Goal: Transaction & Acquisition: Purchase product/service

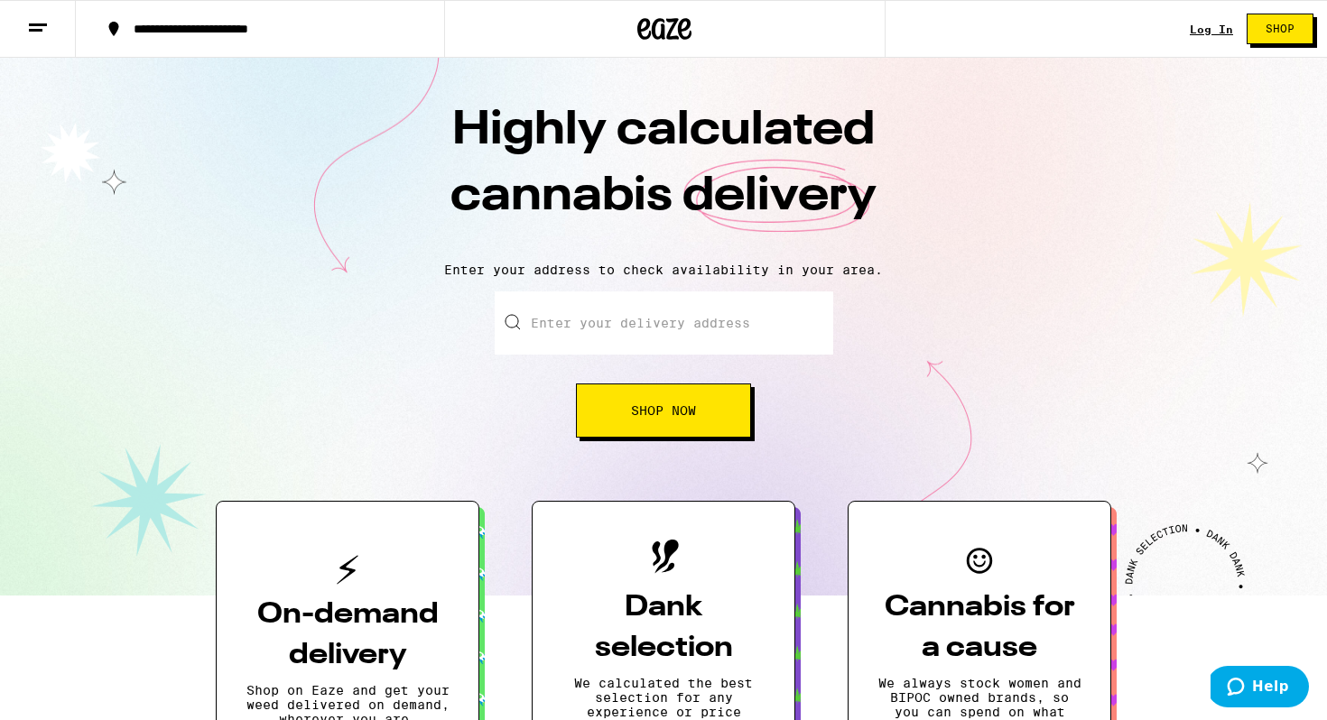
click at [1210, 33] on link "Log In" at bounding box center [1211, 29] width 43 height 12
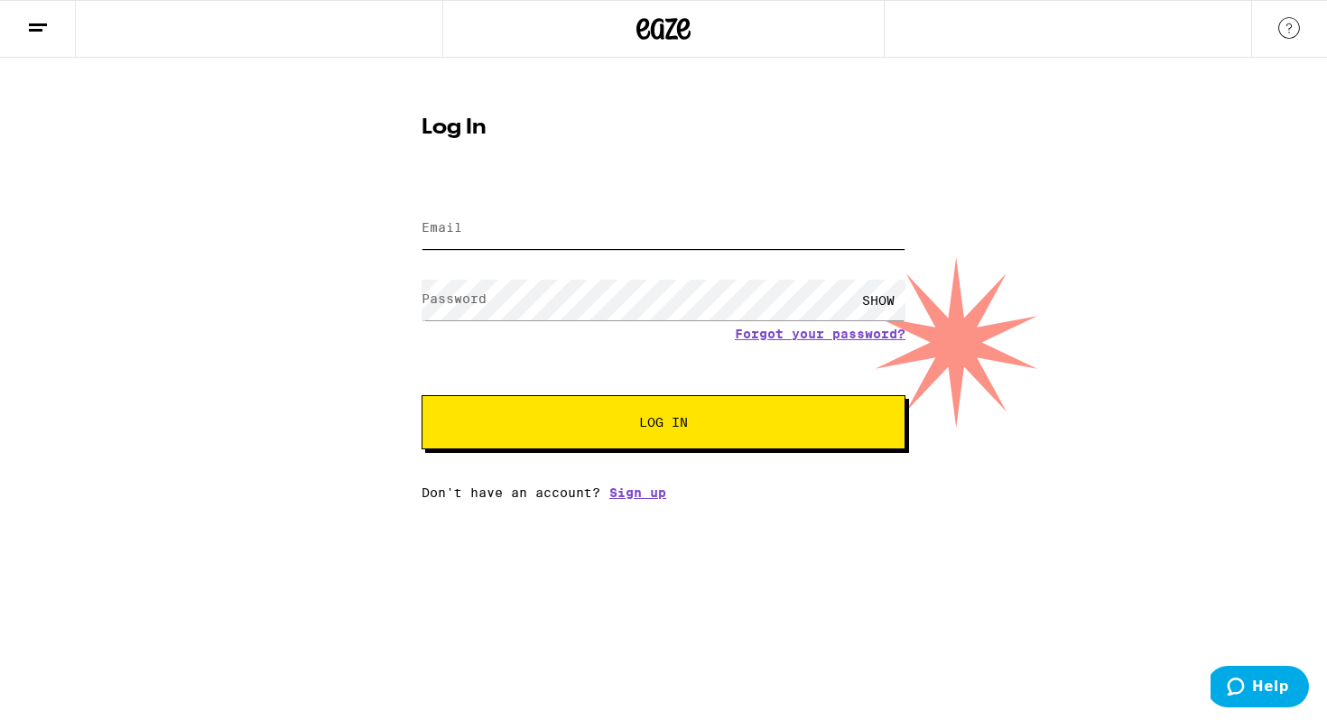
type input "[EMAIL_ADDRESS][DOMAIN_NAME]"
click at [699, 421] on span "Log In" at bounding box center [664, 422] width 338 height 13
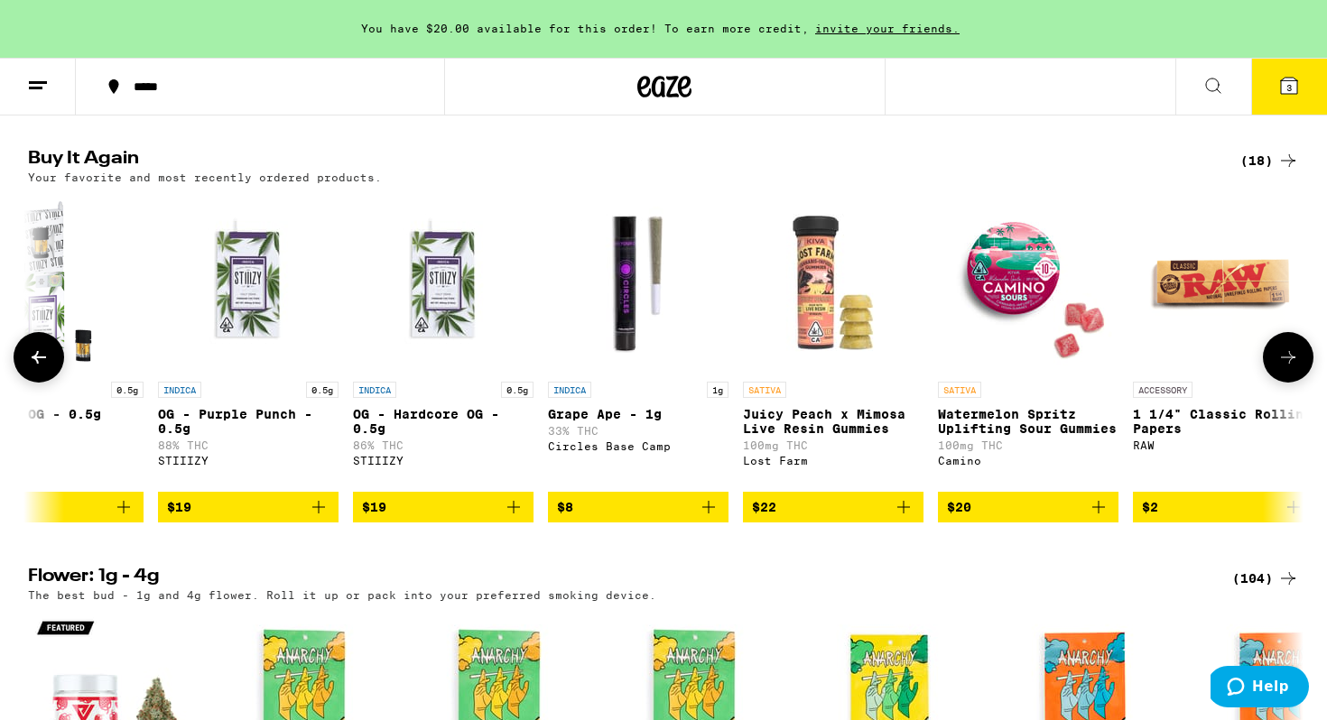
scroll to position [0, 2239]
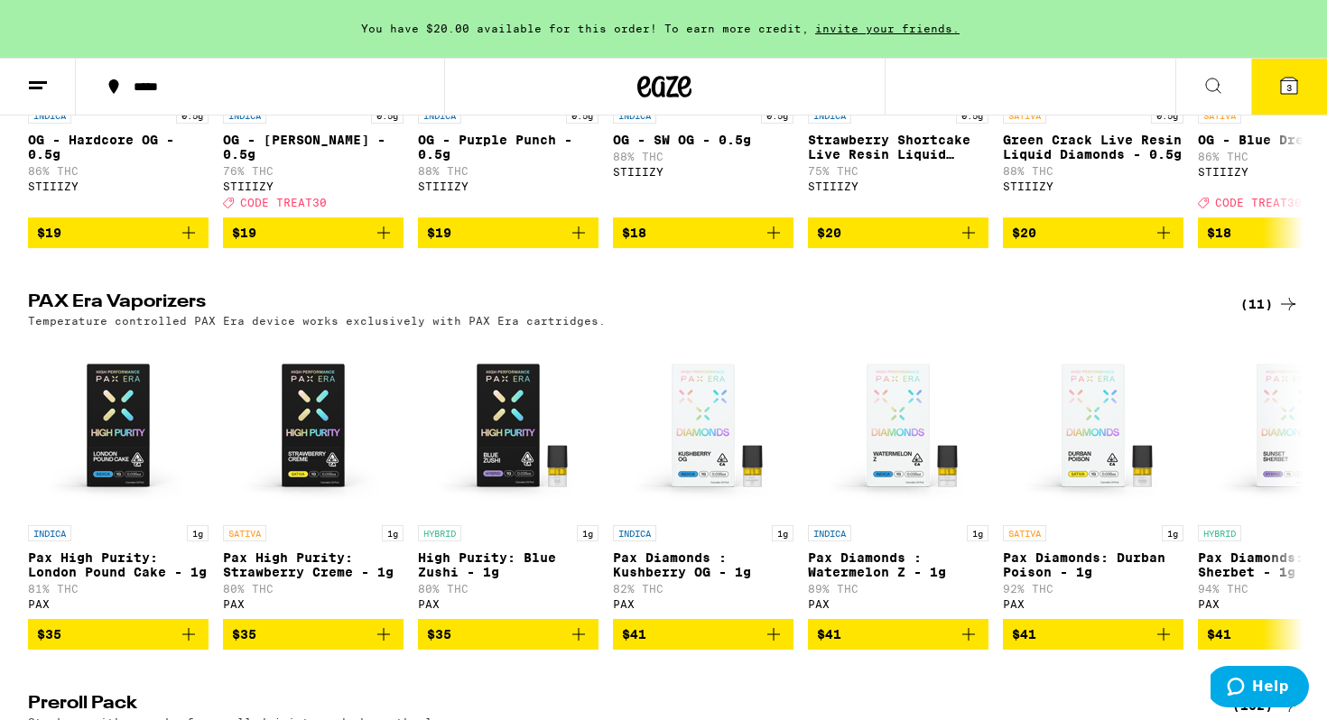
click at [698, 315] on h2 "PAX Era Vaporizers" at bounding box center [619, 304] width 1183 height 22
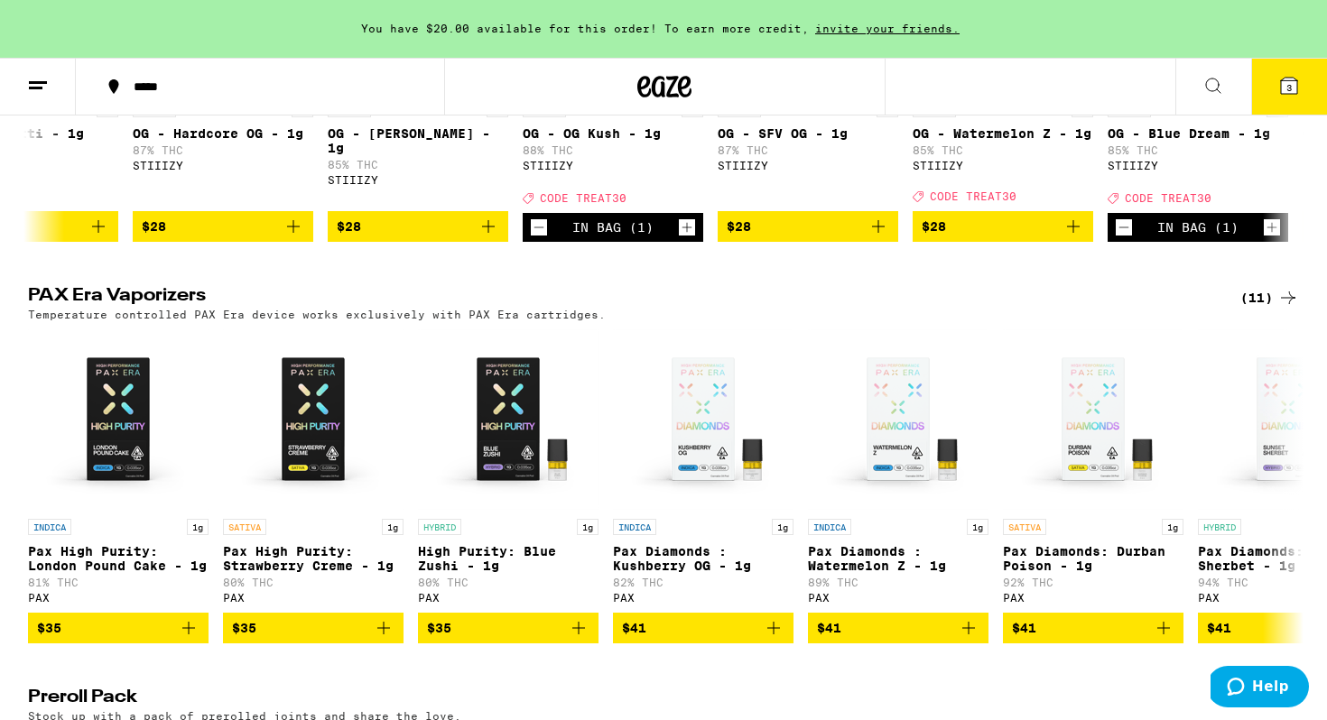
scroll to position [0, 3411]
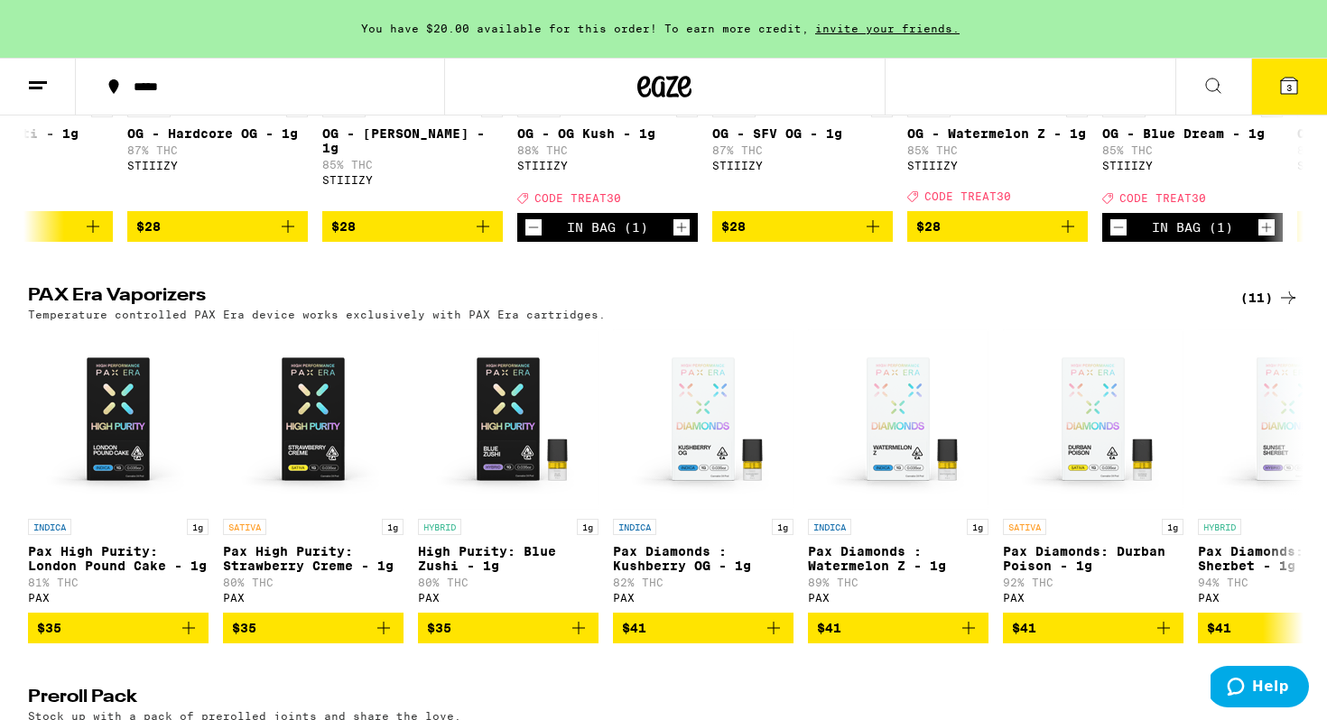
click at [1296, 88] on icon at bounding box center [1289, 86] width 16 height 16
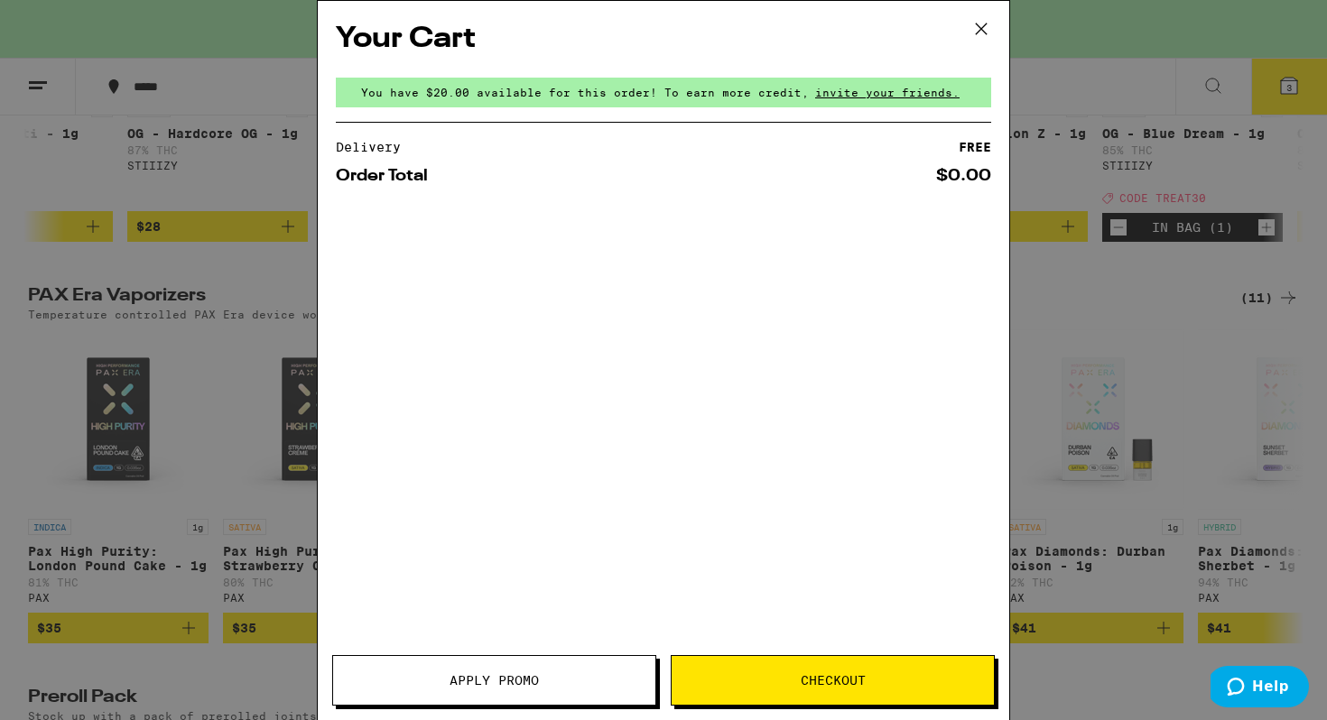
click at [1296, 88] on body "You have $20.00 available for this order! To earn more credit, invite your frie…" at bounding box center [663, 249] width 1327 height 8787
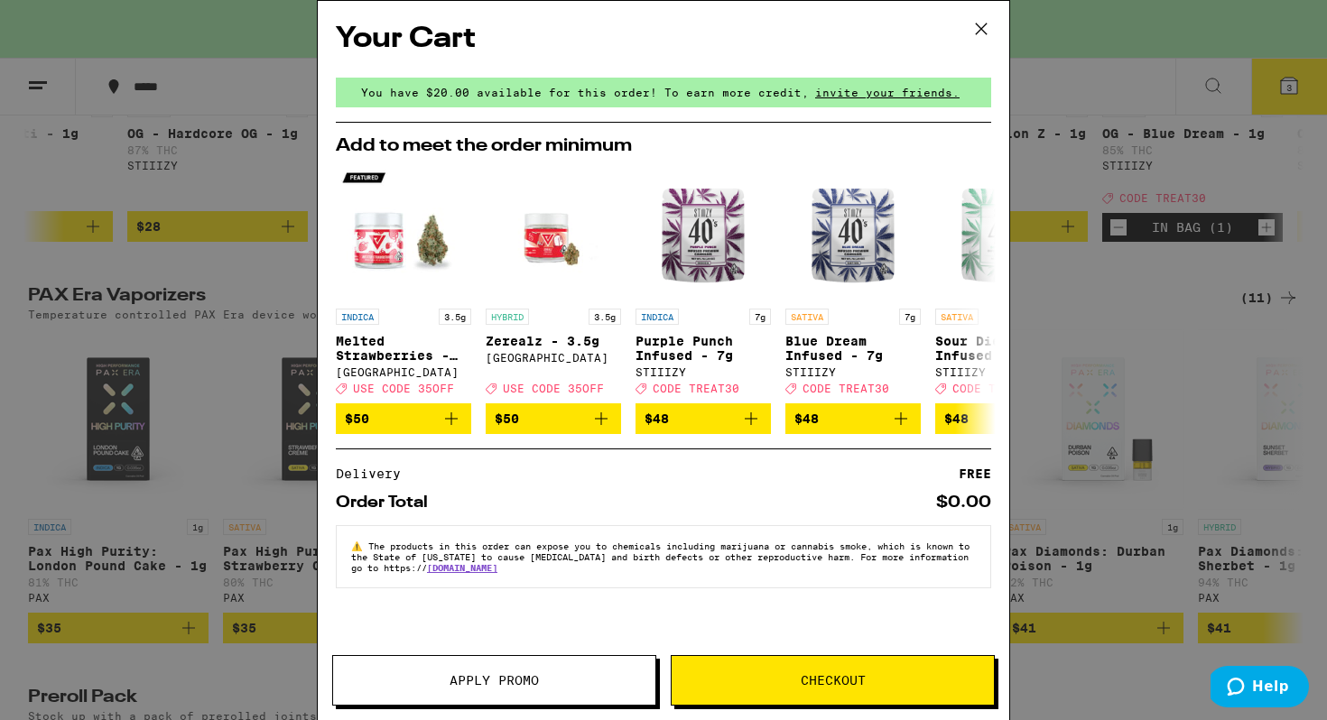
click at [977, 26] on icon at bounding box center [981, 28] width 27 height 27
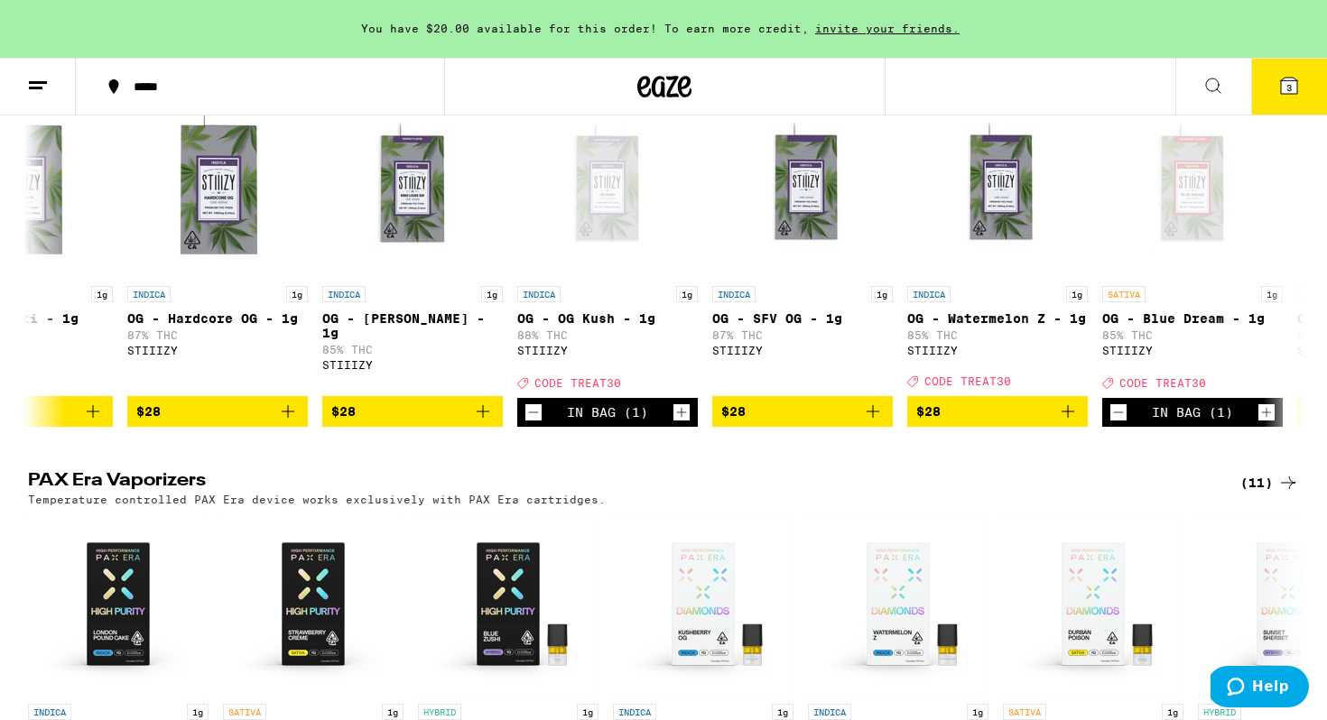
scroll to position [4329, 0]
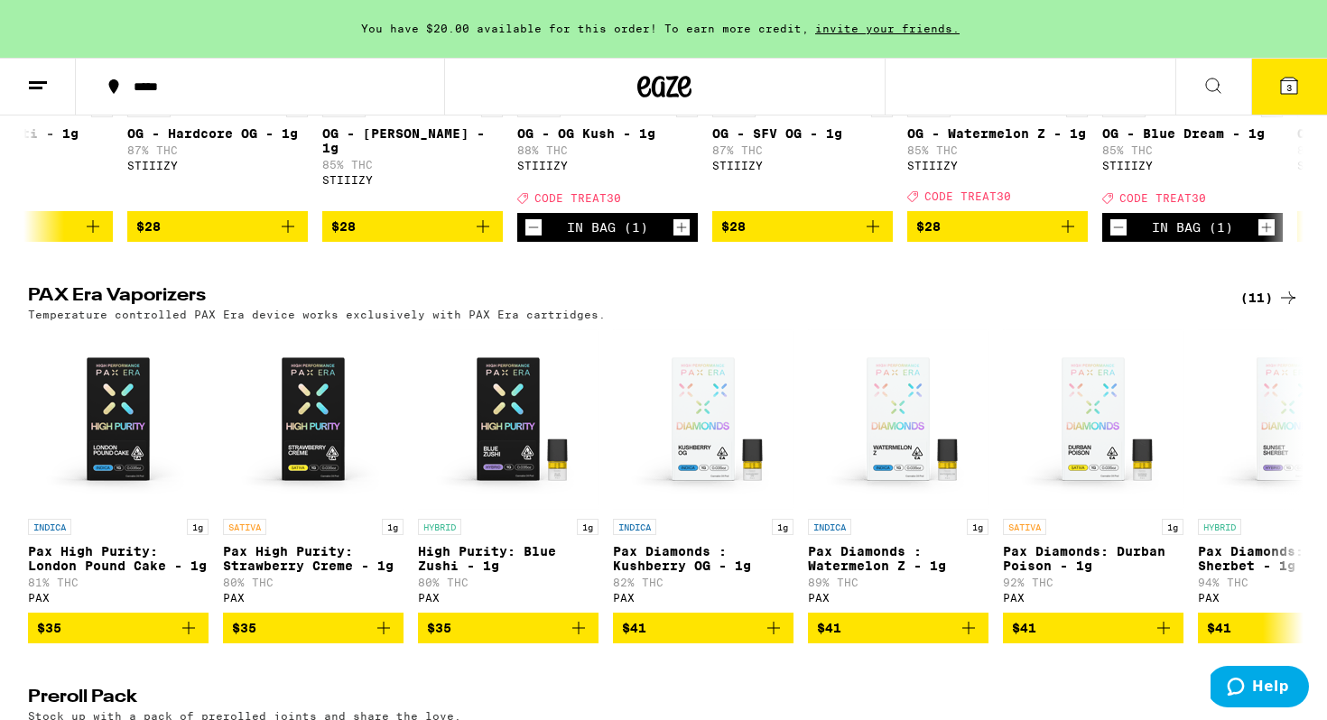
click at [1120, 238] on icon "Decrement" at bounding box center [1118, 228] width 16 height 22
click at [537, 238] on icon "Decrement" at bounding box center [533, 228] width 16 height 22
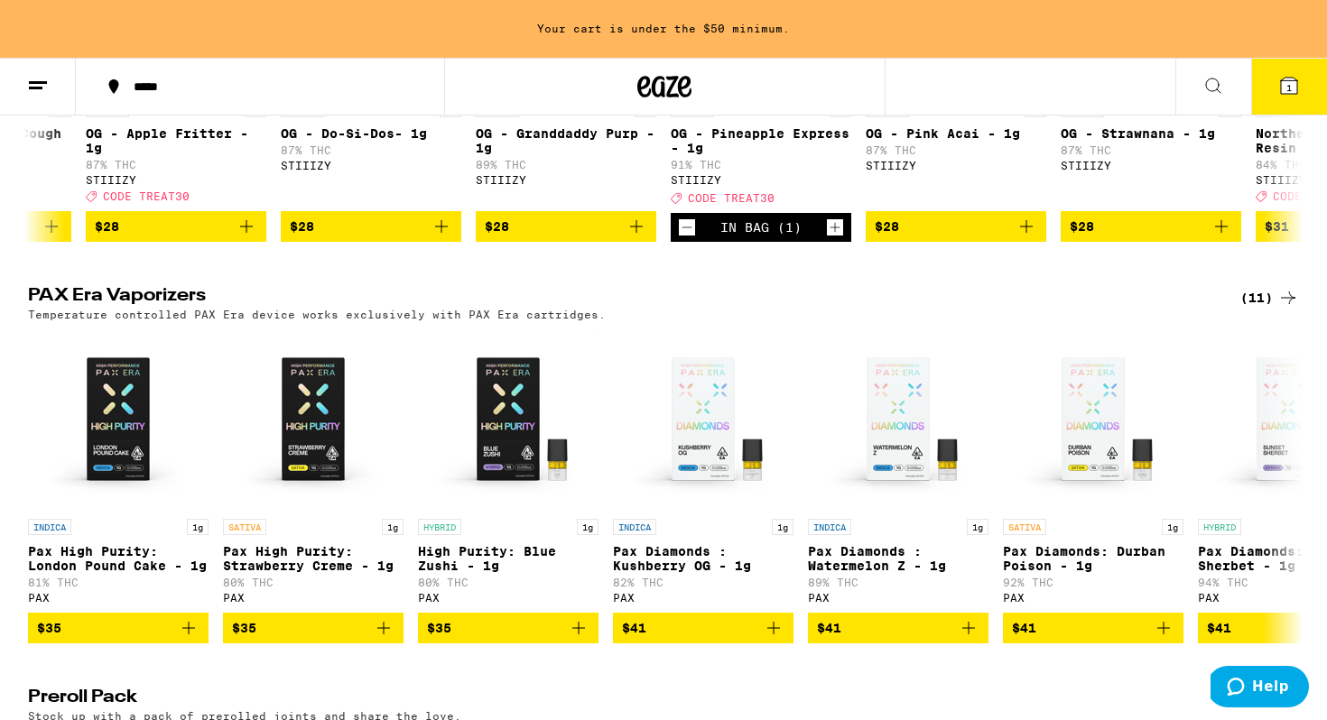
scroll to position [0, 5769]
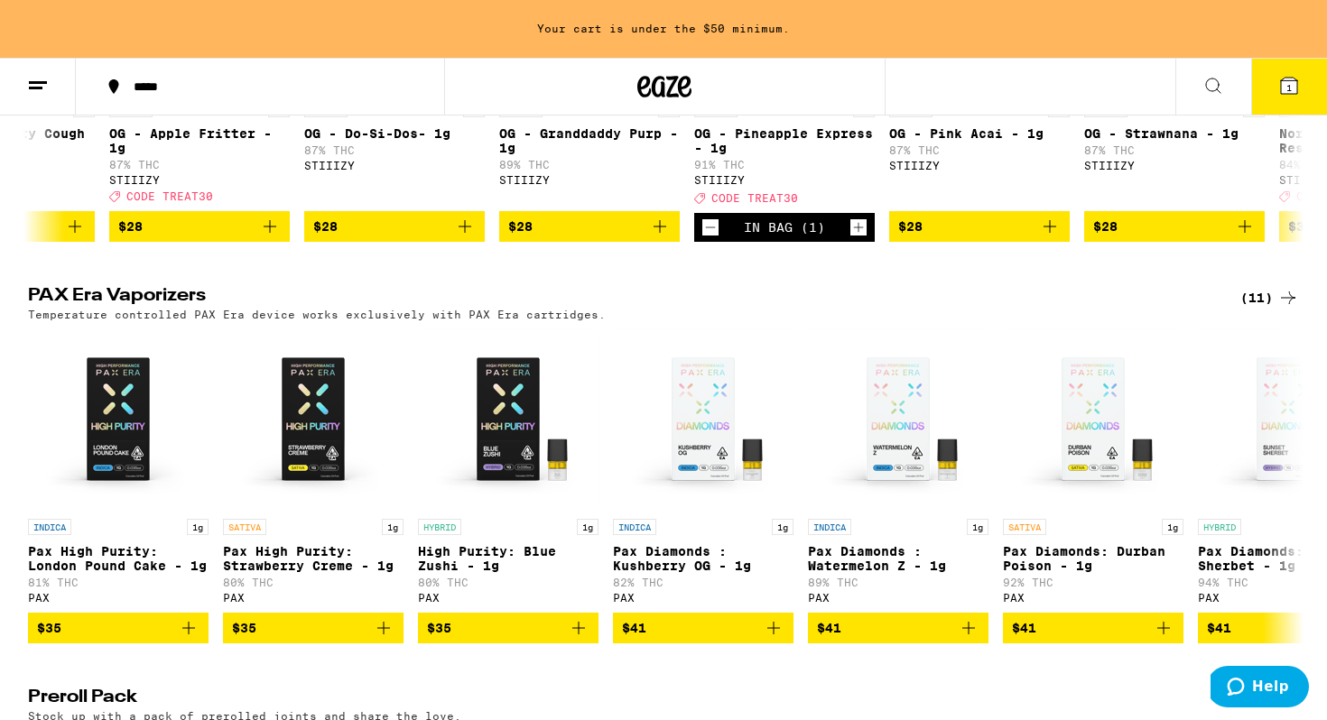
click at [541, 237] on span "$28" at bounding box center [589, 227] width 163 height 22
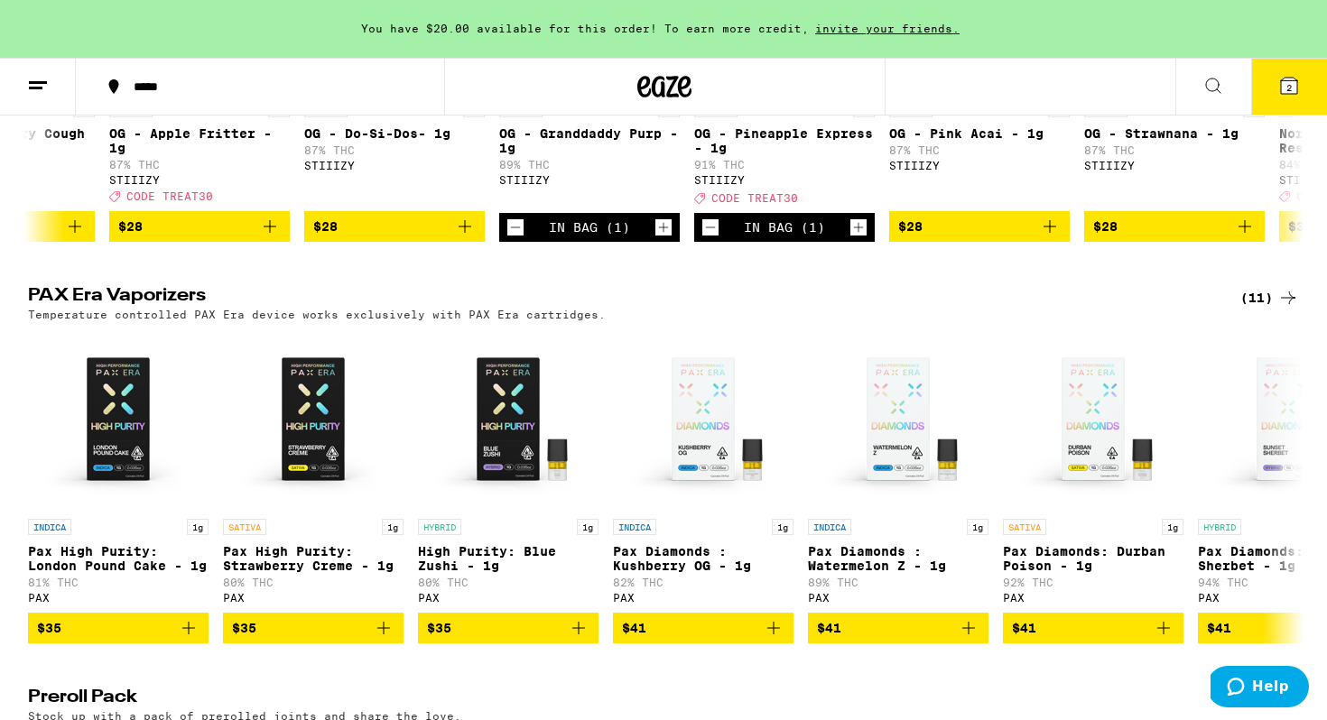
click at [704, 238] on icon "Decrement" at bounding box center [710, 228] width 16 height 22
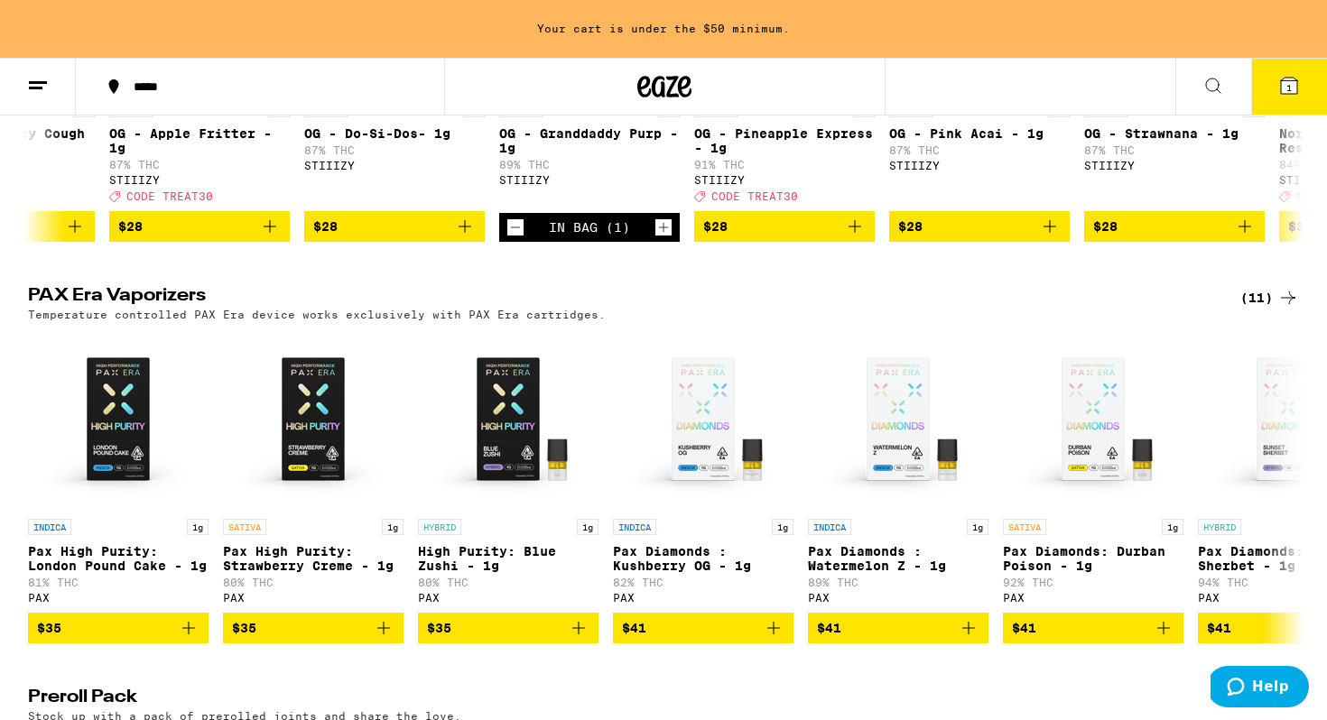
scroll to position [4328, 0]
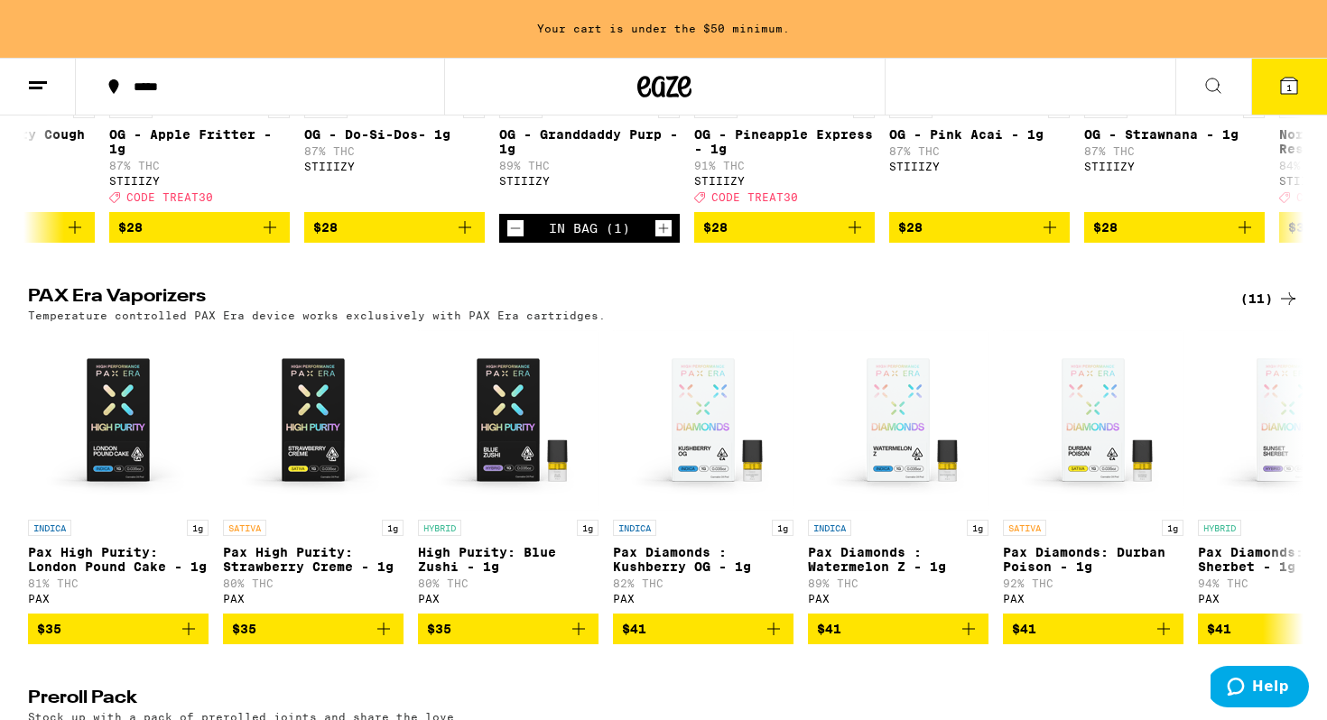
click at [509, 239] on icon "Decrement" at bounding box center [515, 229] width 16 height 22
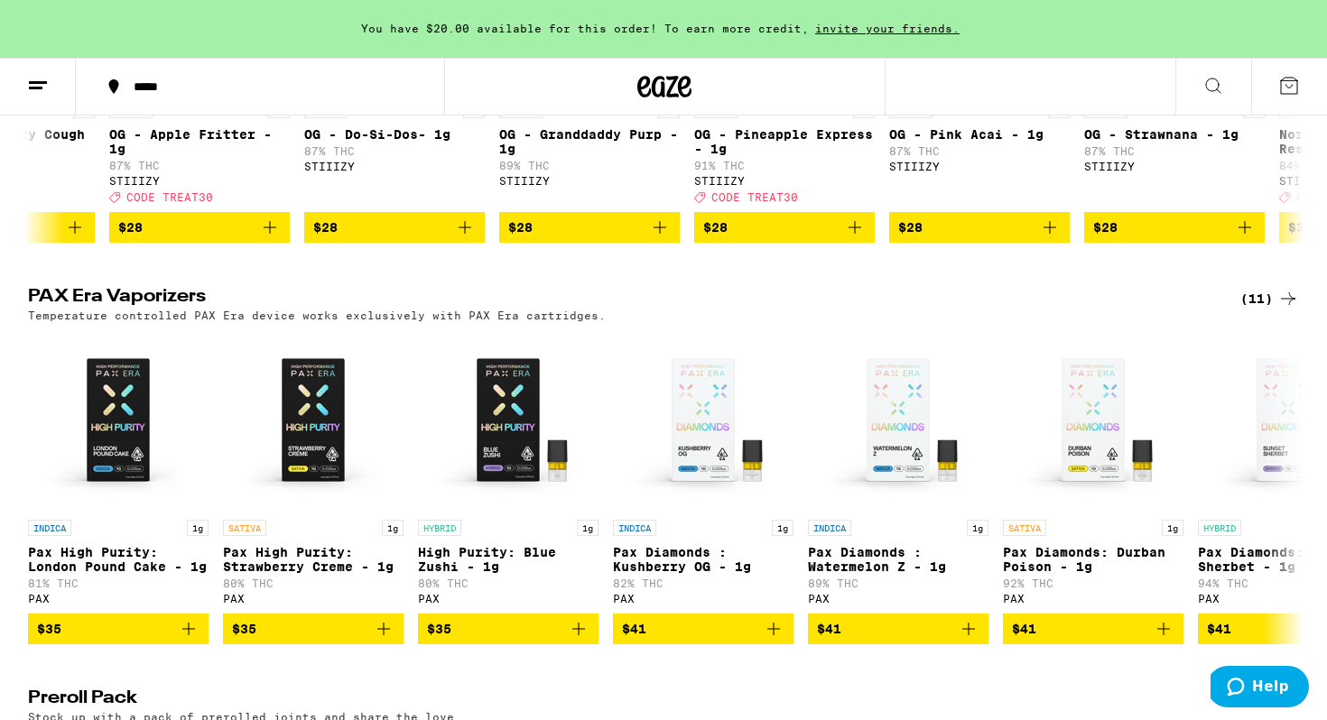
click at [859, 238] on icon "Add to bag" at bounding box center [855, 228] width 22 height 22
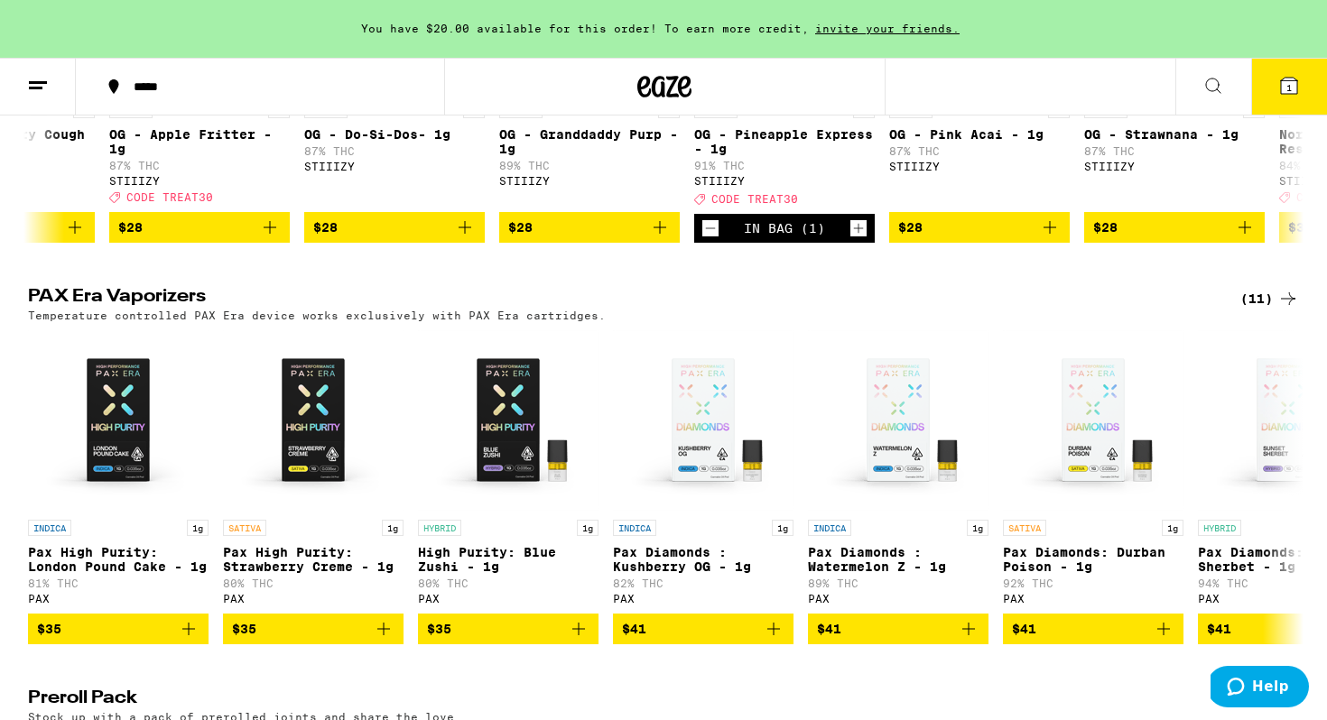
scroll to position [4329, 0]
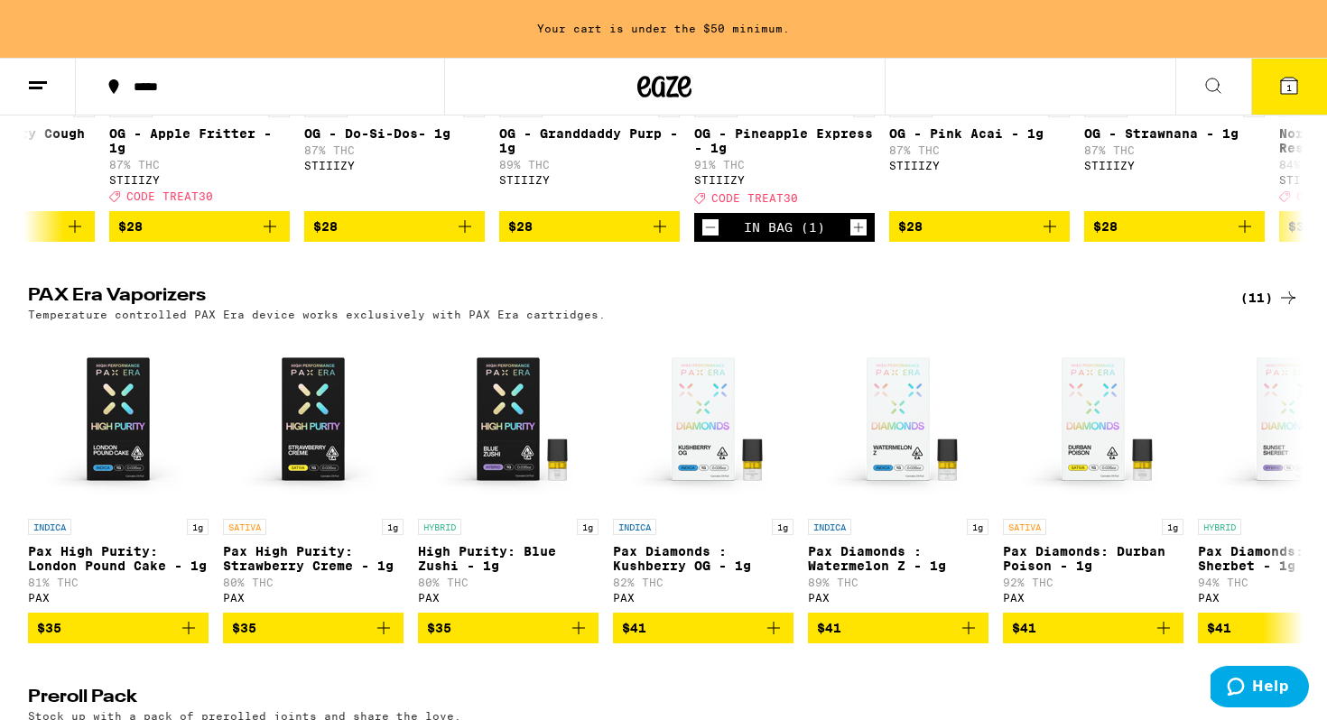
click at [1249, 237] on icon "Add to bag" at bounding box center [1245, 227] width 22 height 22
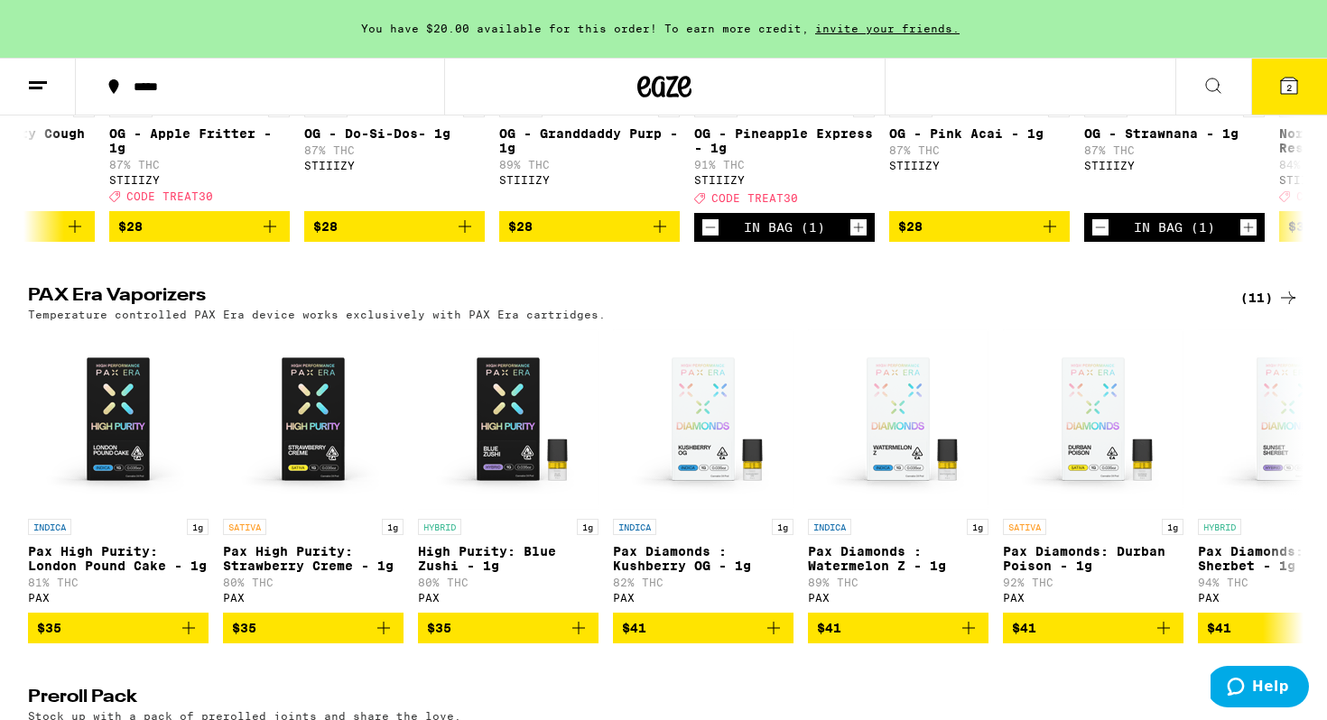
click at [1064, 242] on button "$28" at bounding box center [979, 226] width 181 height 31
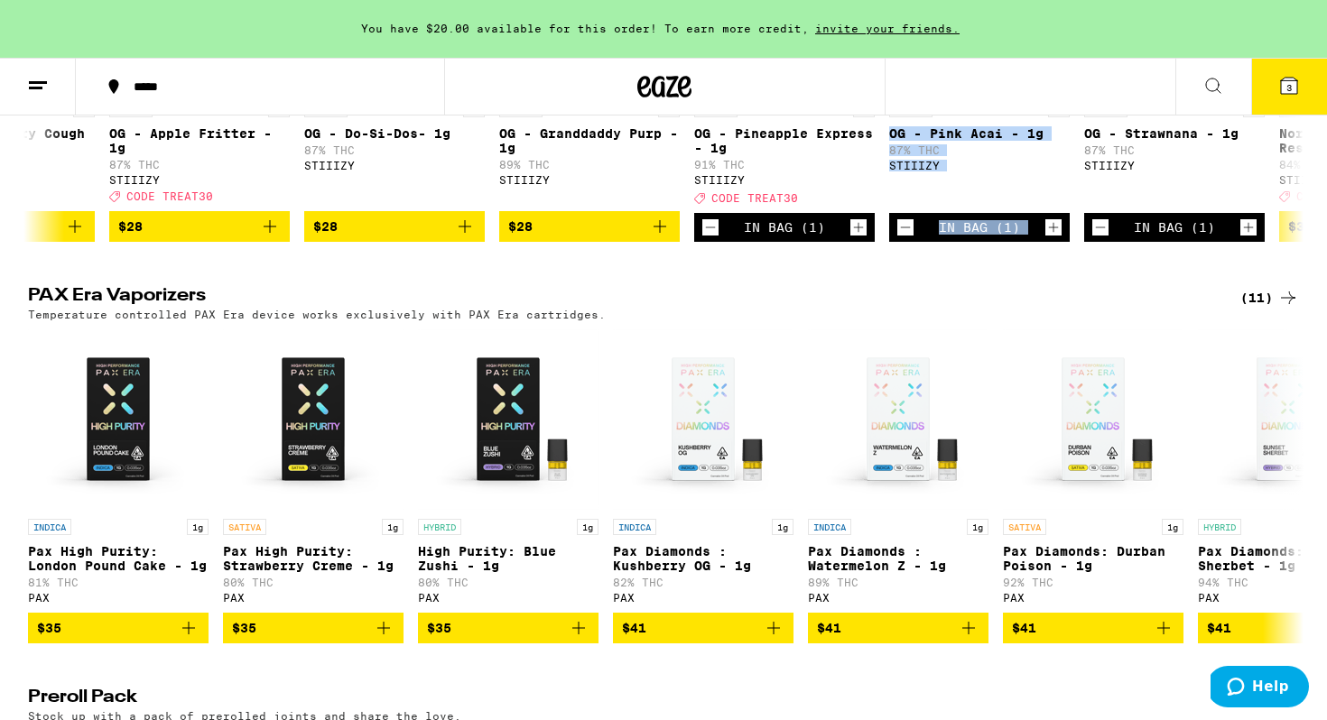
click at [1064, 242] on div "In Bag (1)" at bounding box center [979, 227] width 181 height 29
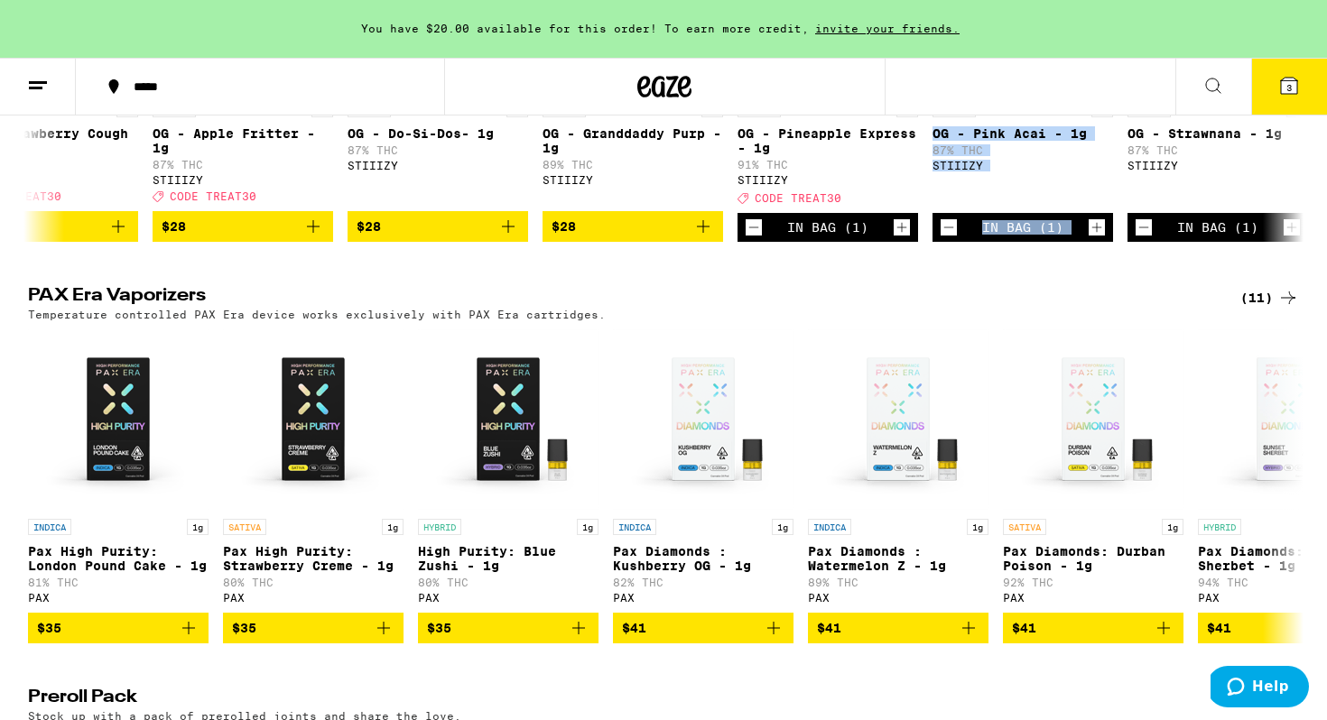
scroll to position [0, 5722]
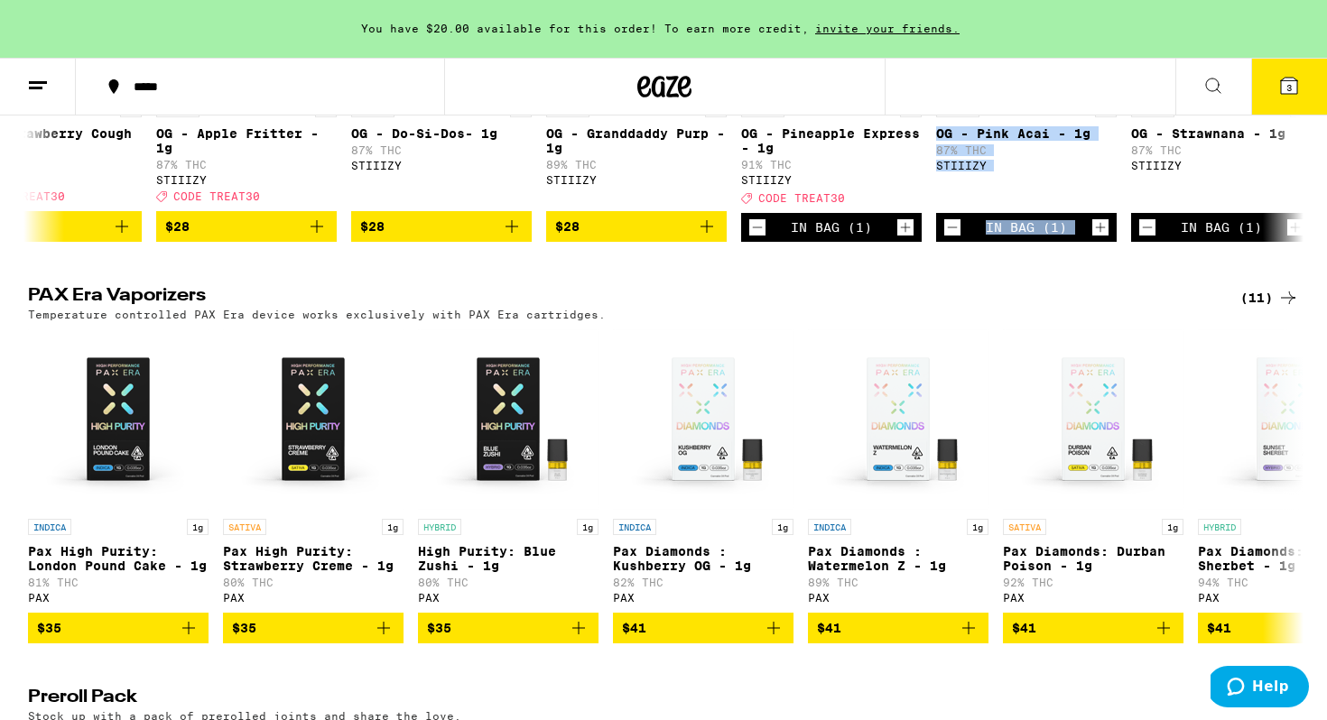
click at [705, 237] on icon "Add to bag" at bounding box center [707, 227] width 22 height 22
click at [1290, 92] on span "4" at bounding box center [1289, 87] width 5 height 11
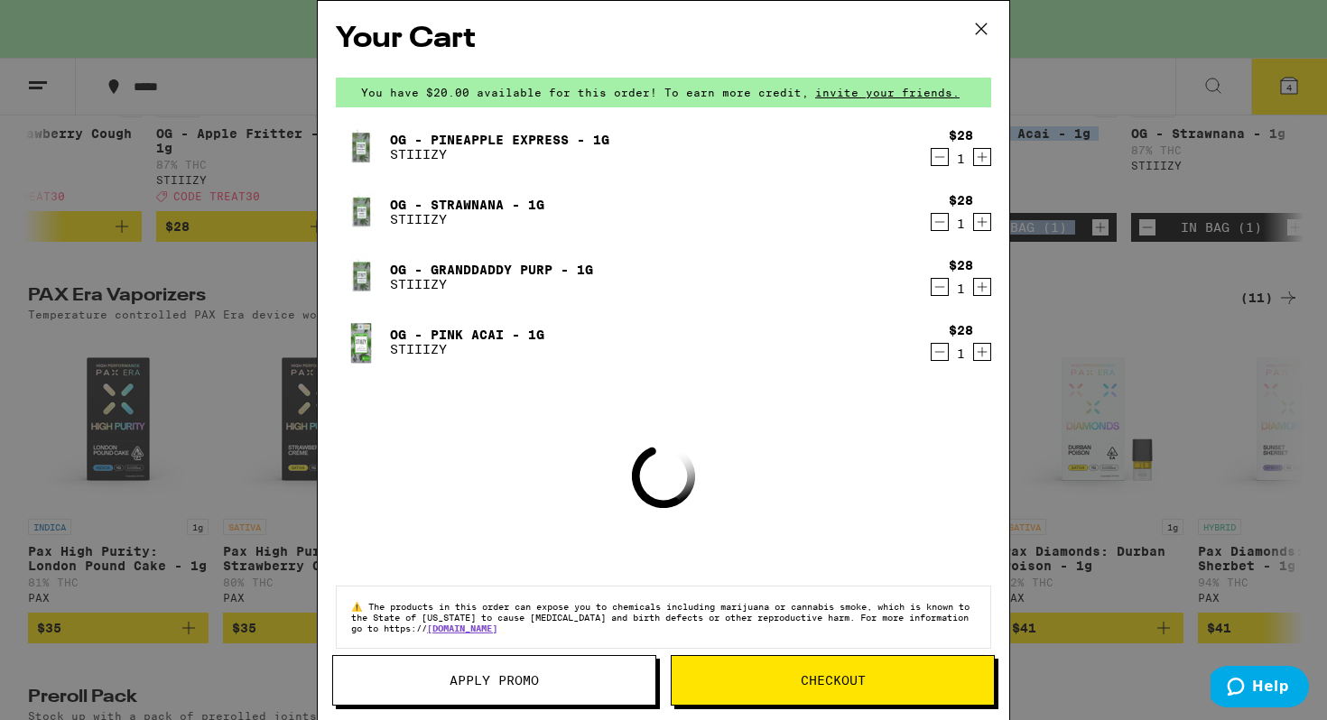
scroll to position [4144, 0]
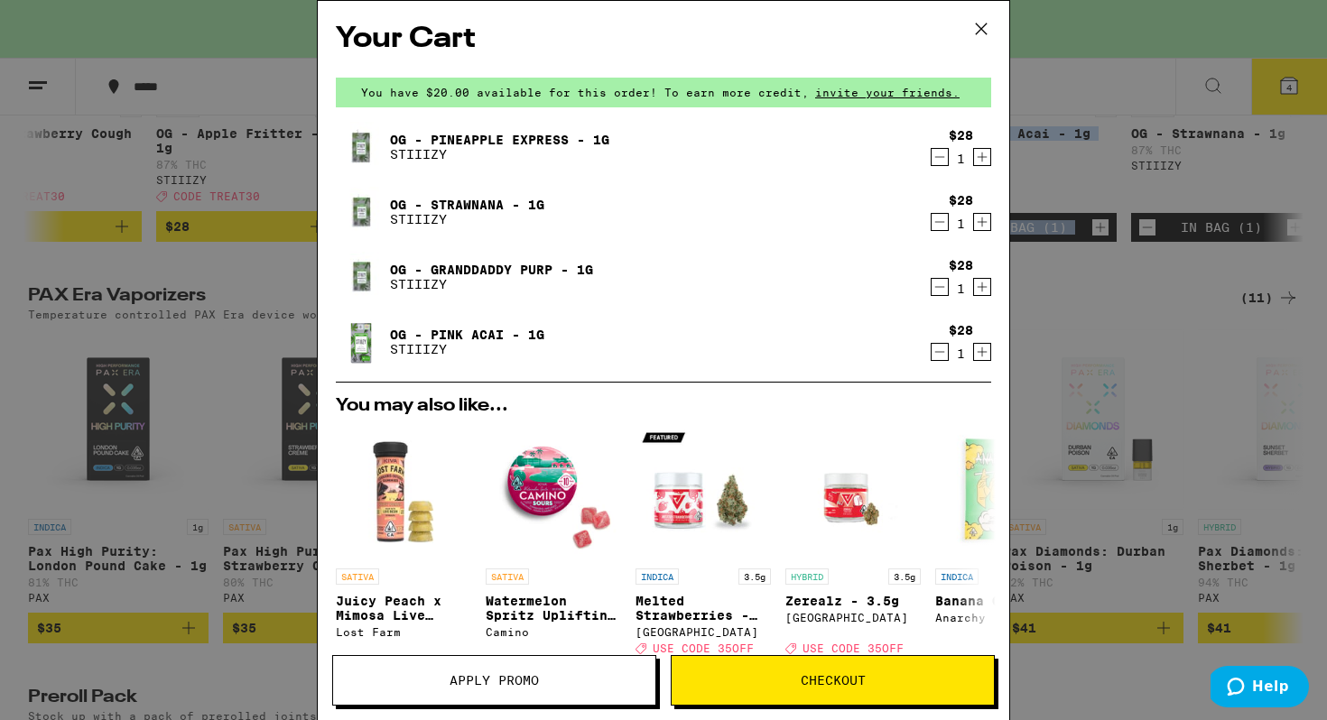
click at [525, 686] on span "Apply Promo" at bounding box center [494, 680] width 89 height 13
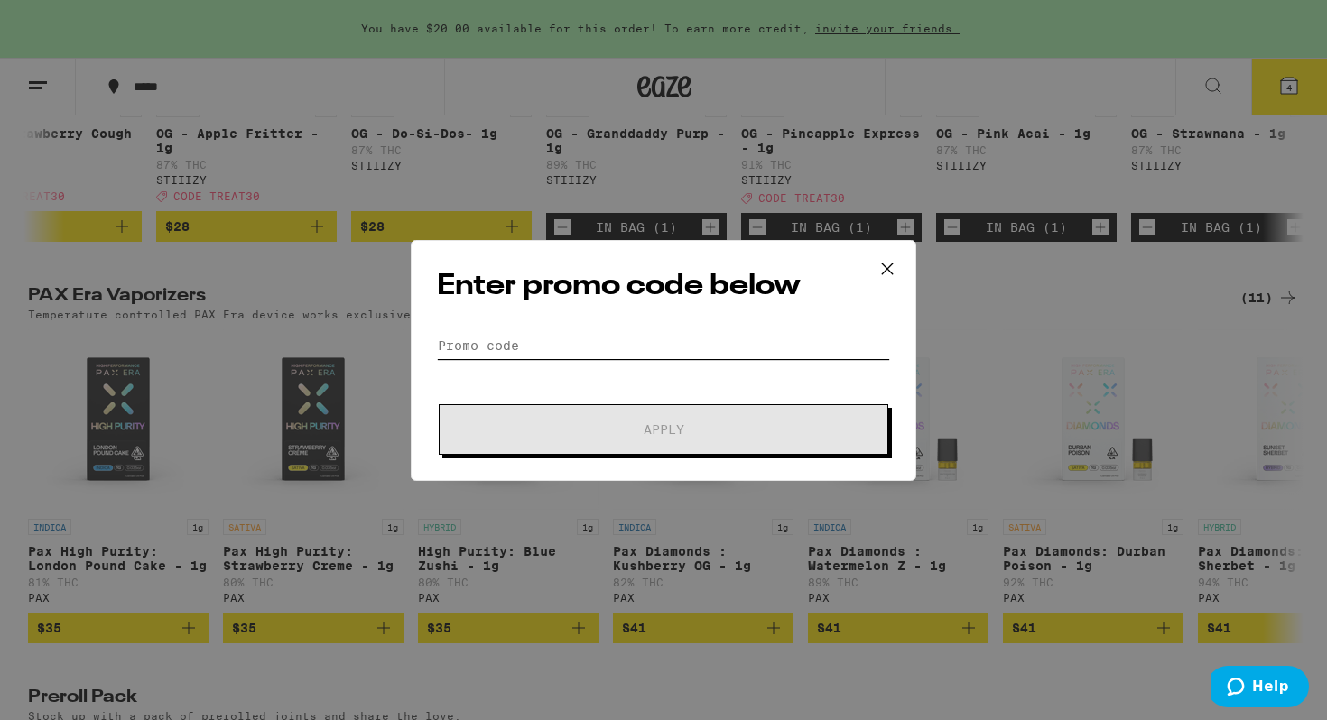
click at [561, 357] on input "Promo Code" at bounding box center [663, 345] width 453 height 27
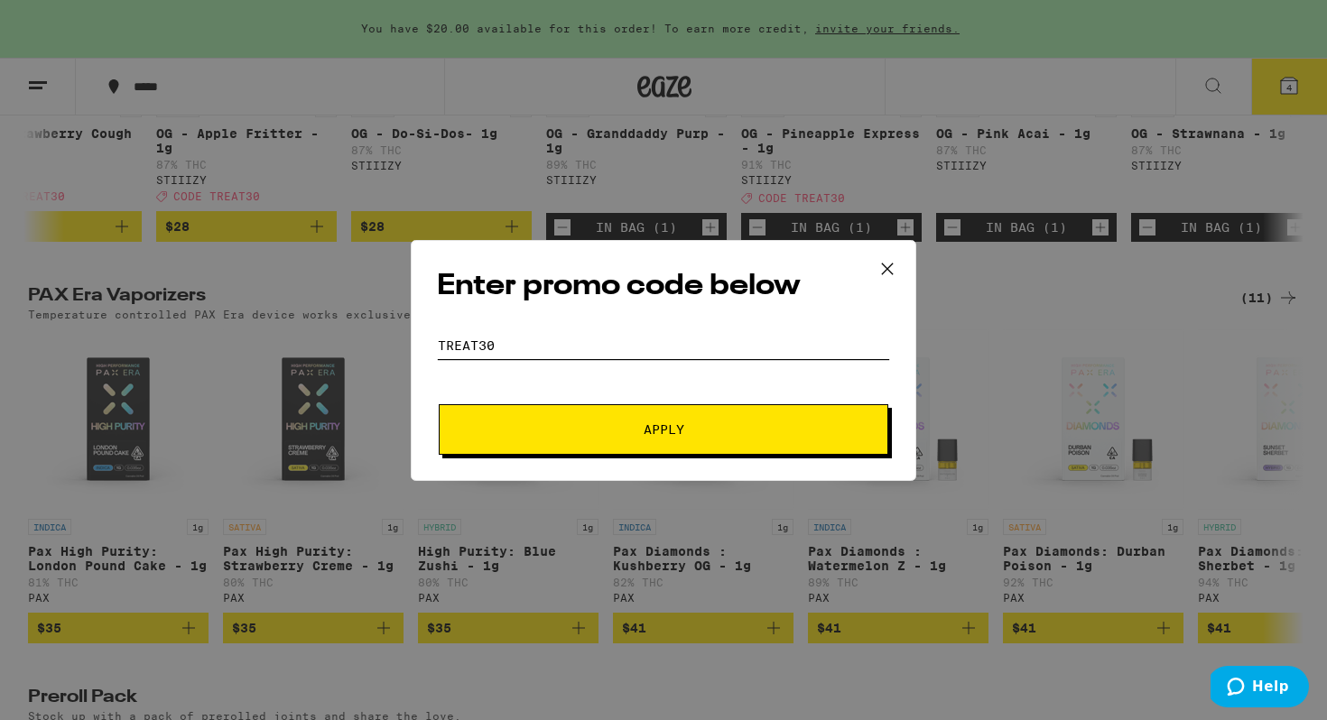
type input "TREAT30"
click at [675, 428] on span "Apply" at bounding box center [664, 429] width 41 height 13
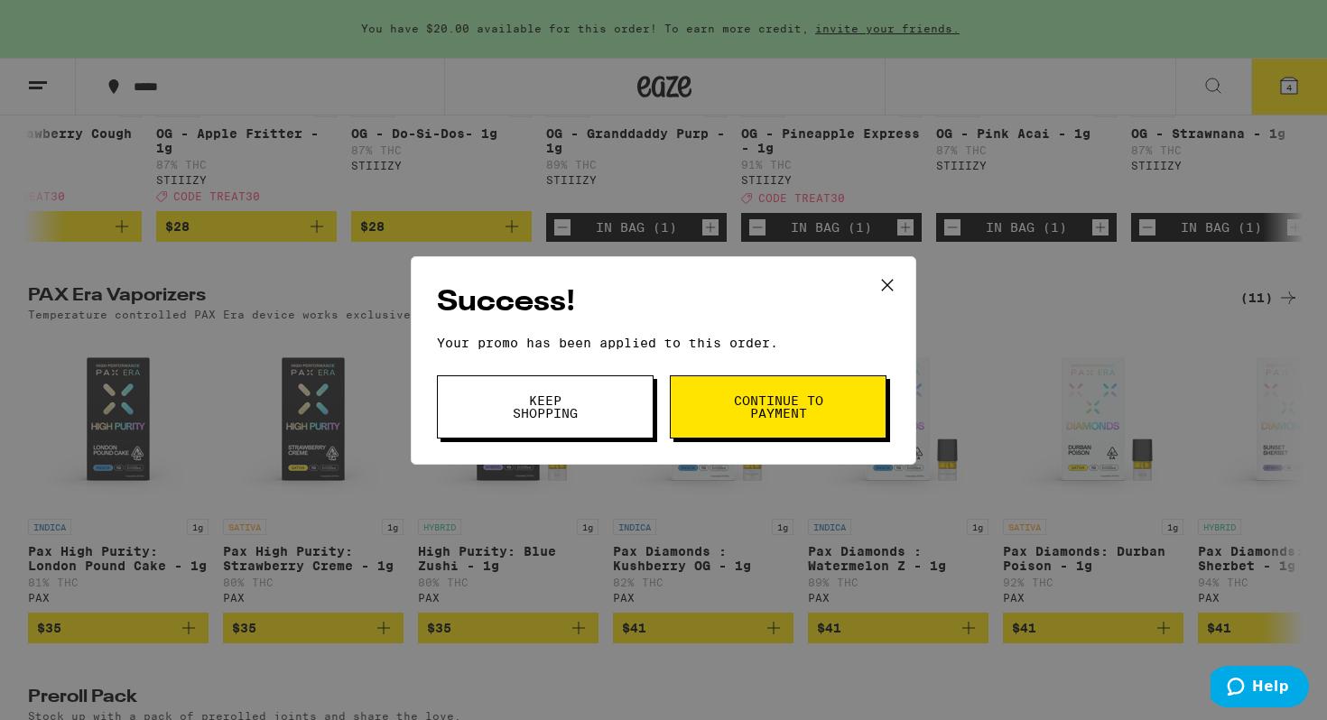
click at [780, 408] on span "Continue to payment" at bounding box center [778, 407] width 92 height 25
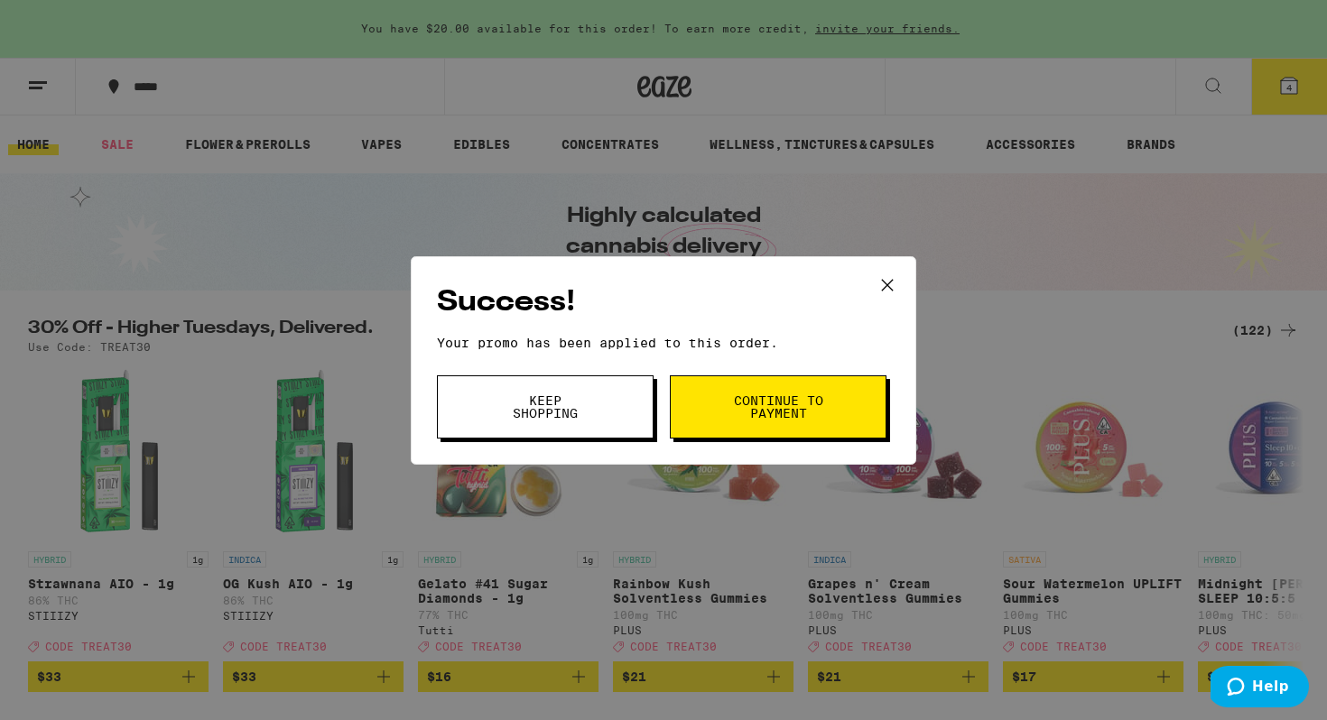
click at [478, 404] on button "Keep Shopping" at bounding box center [545, 407] width 217 height 63
click at [548, 408] on span "Keep Shopping" at bounding box center [545, 407] width 92 height 25
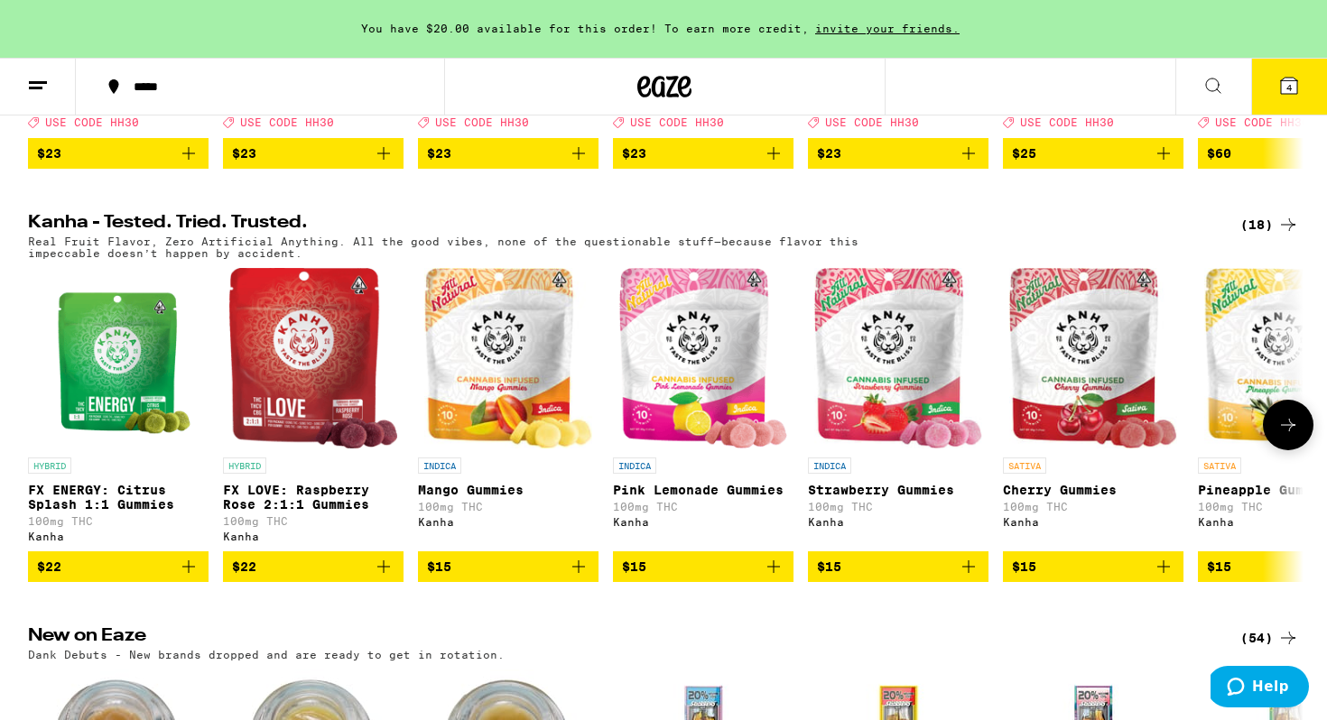
scroll to position [946, 0]
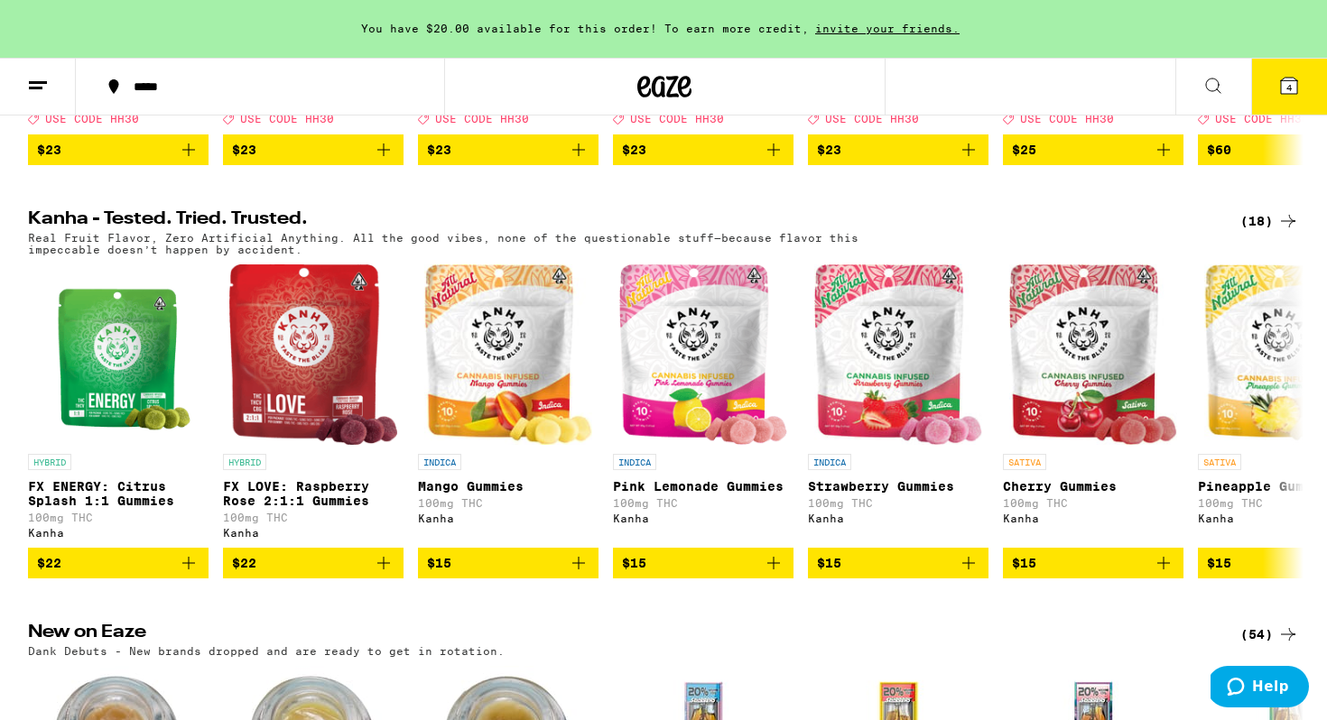
click at [1295, 91] on icon at bounding box center [1289, 86] width 16 height 16
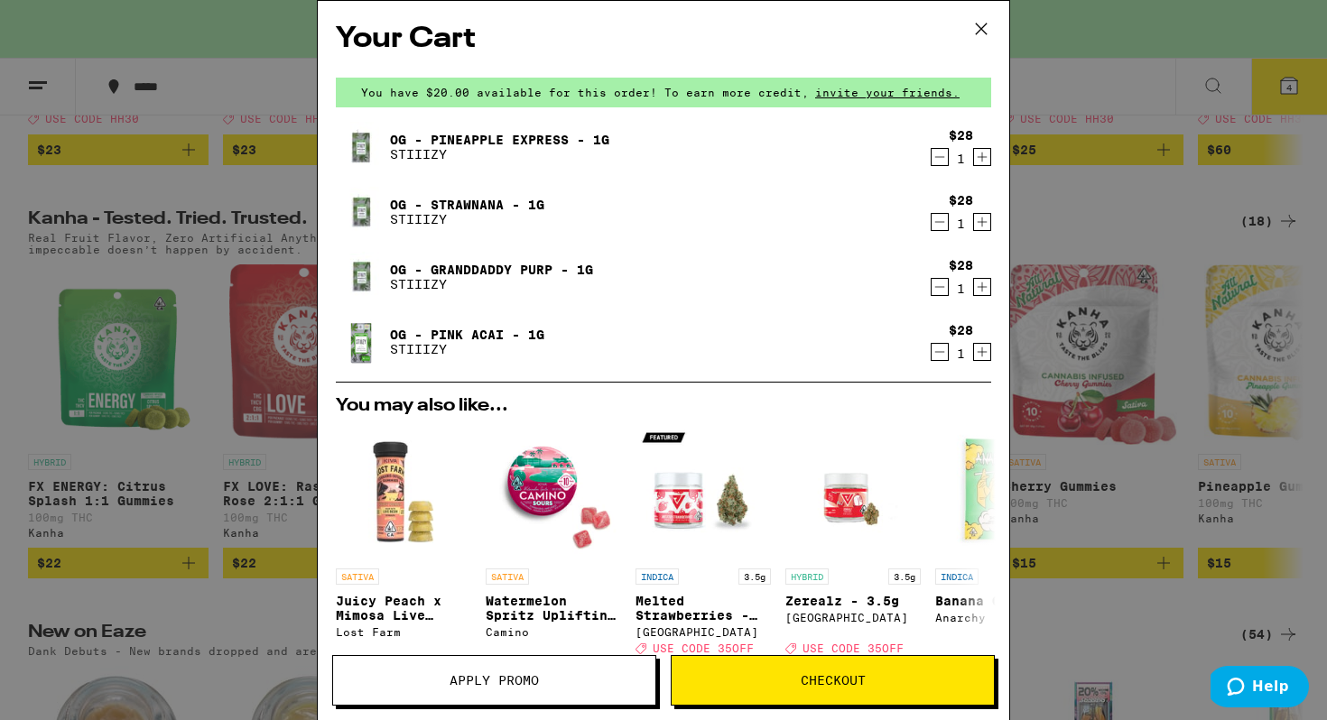
click at [978, 29] on icon at bounding box center [981, 28] width 27 height 27
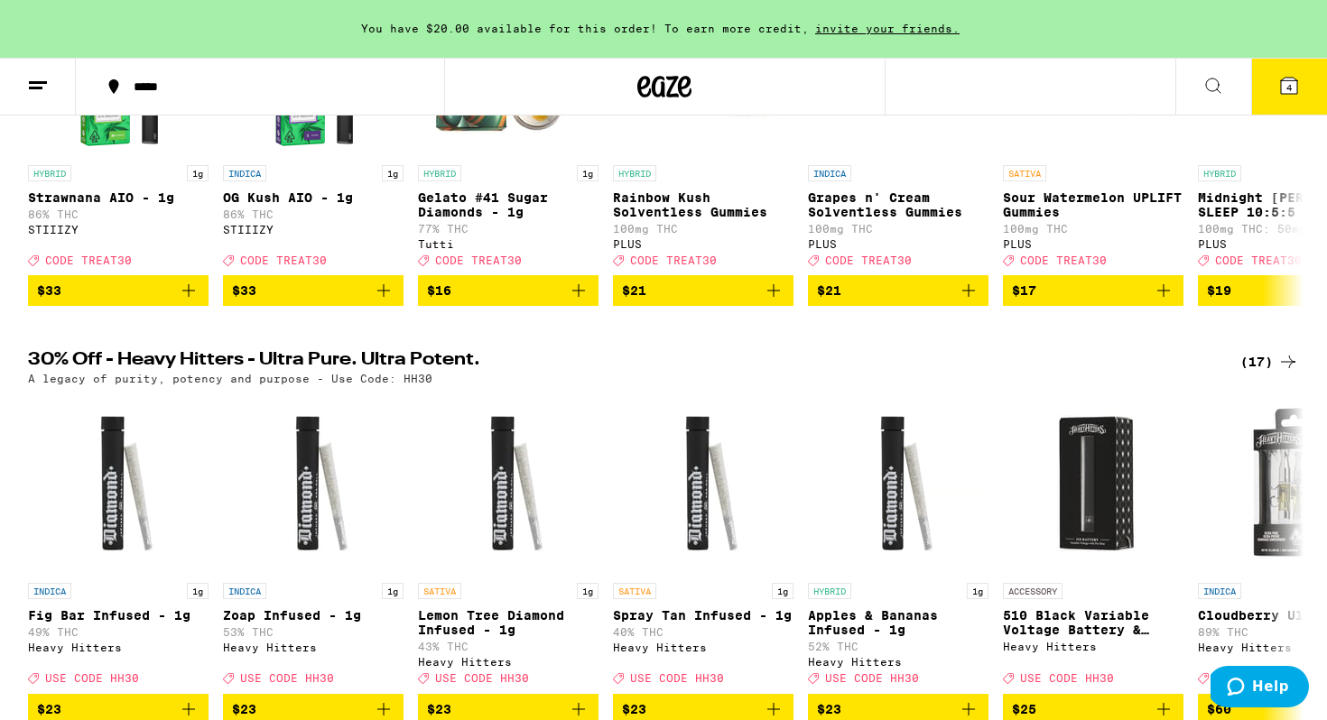
scroll to position [385, 0]
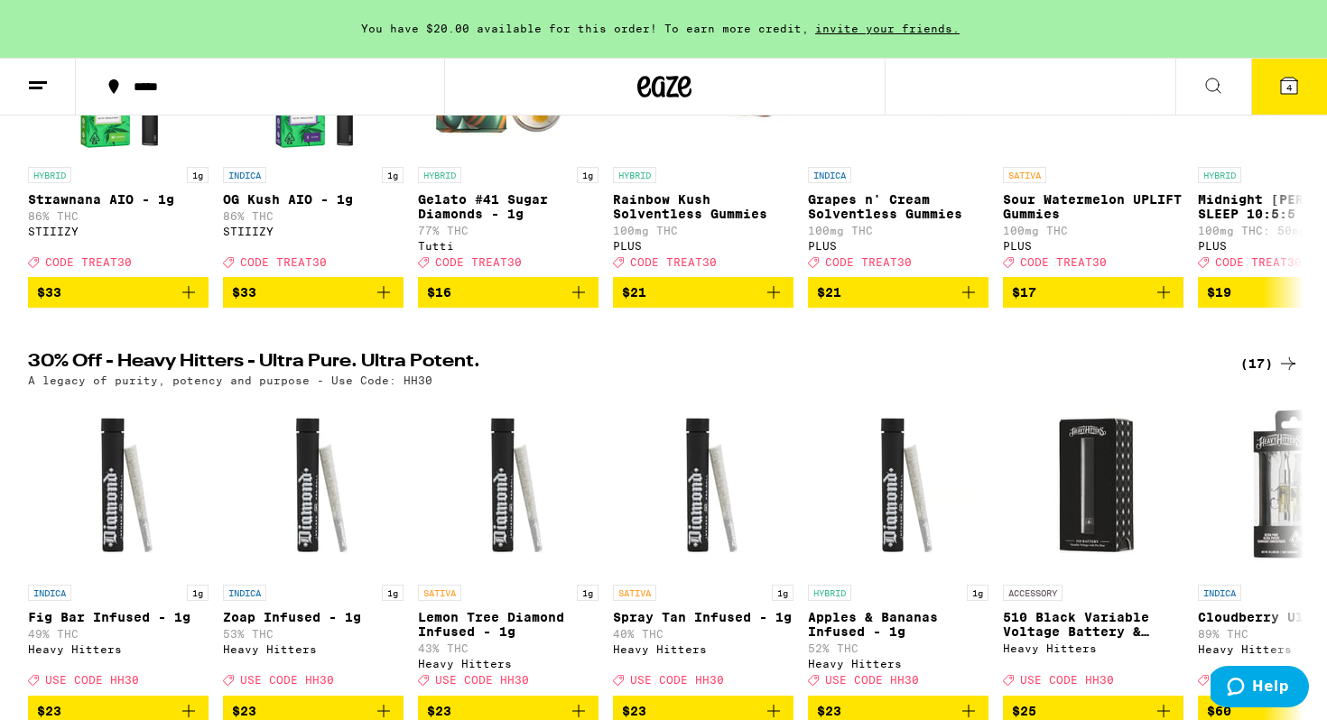
click at [1279, 91] on icon at bounding box center [1289, 86] width 22 height 22
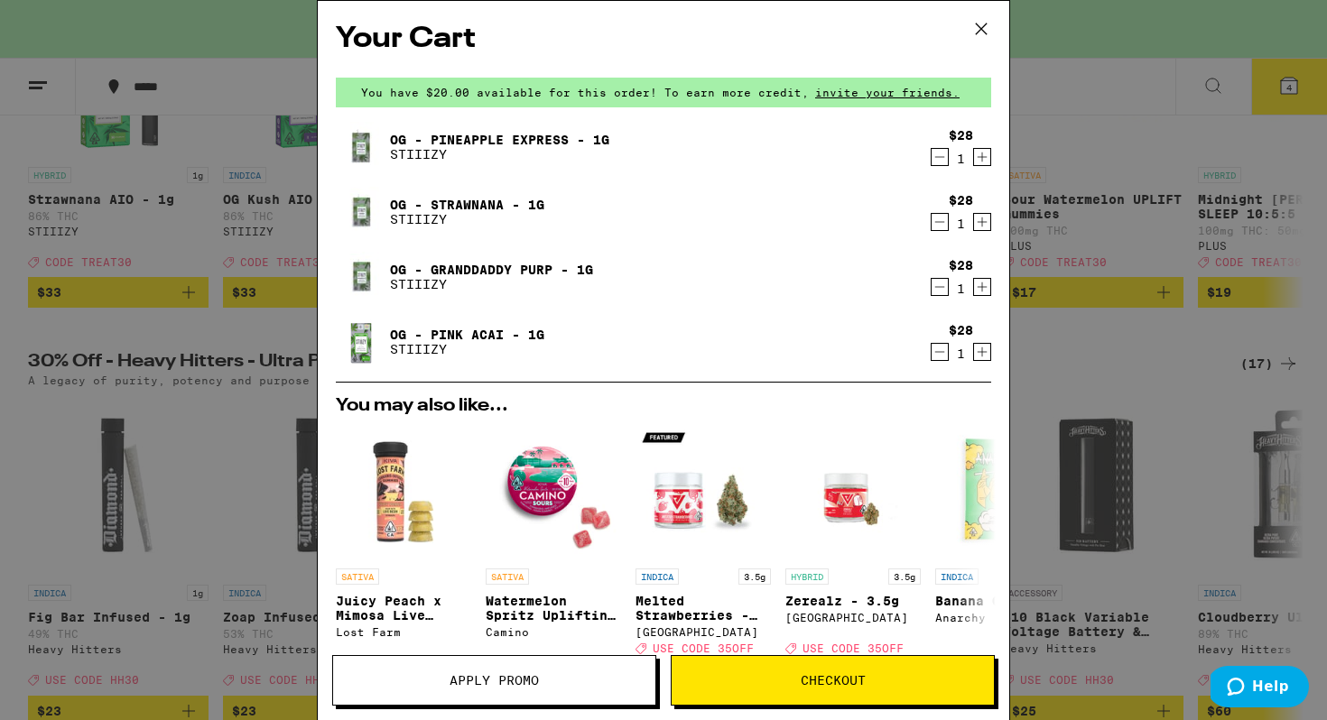
click at [543, 673] on button "Apply Promo" at bounding box center [494, 680] width 324 height 51
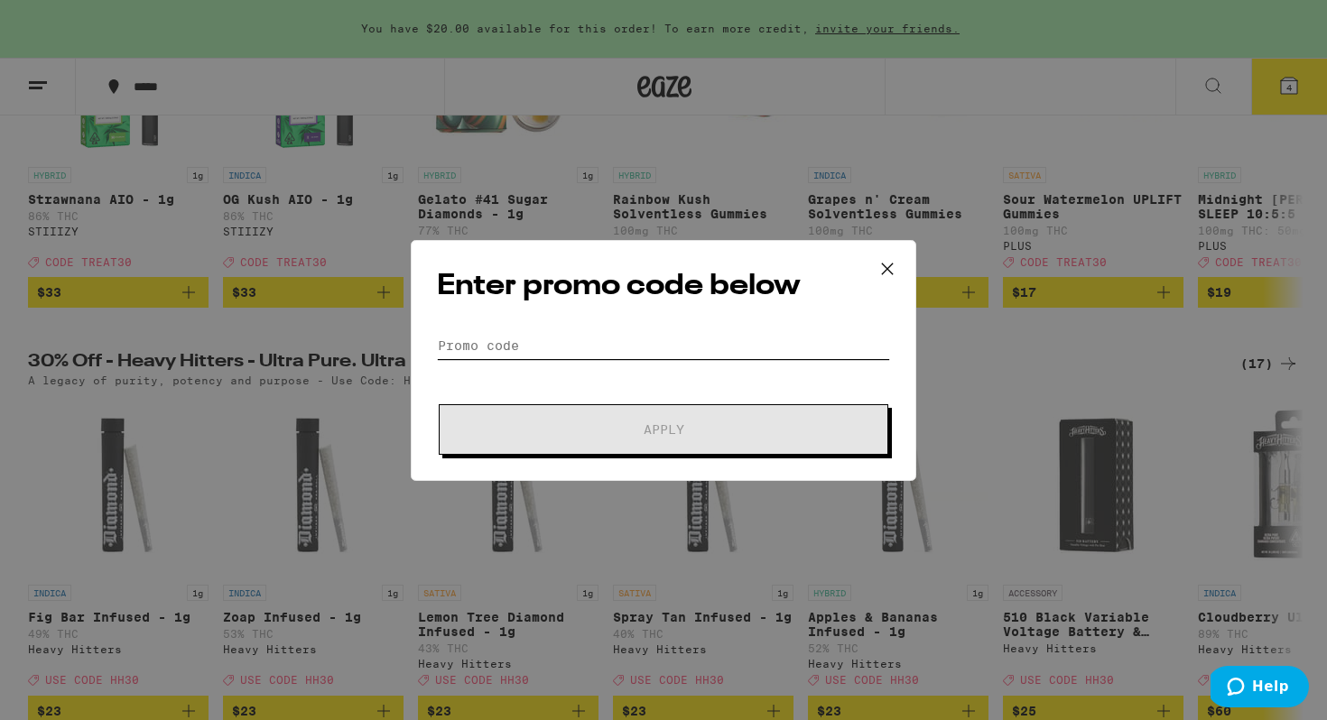
click at [580, 338] on input "Promo Code" at bounding box center [663, 345] width 453 height 27
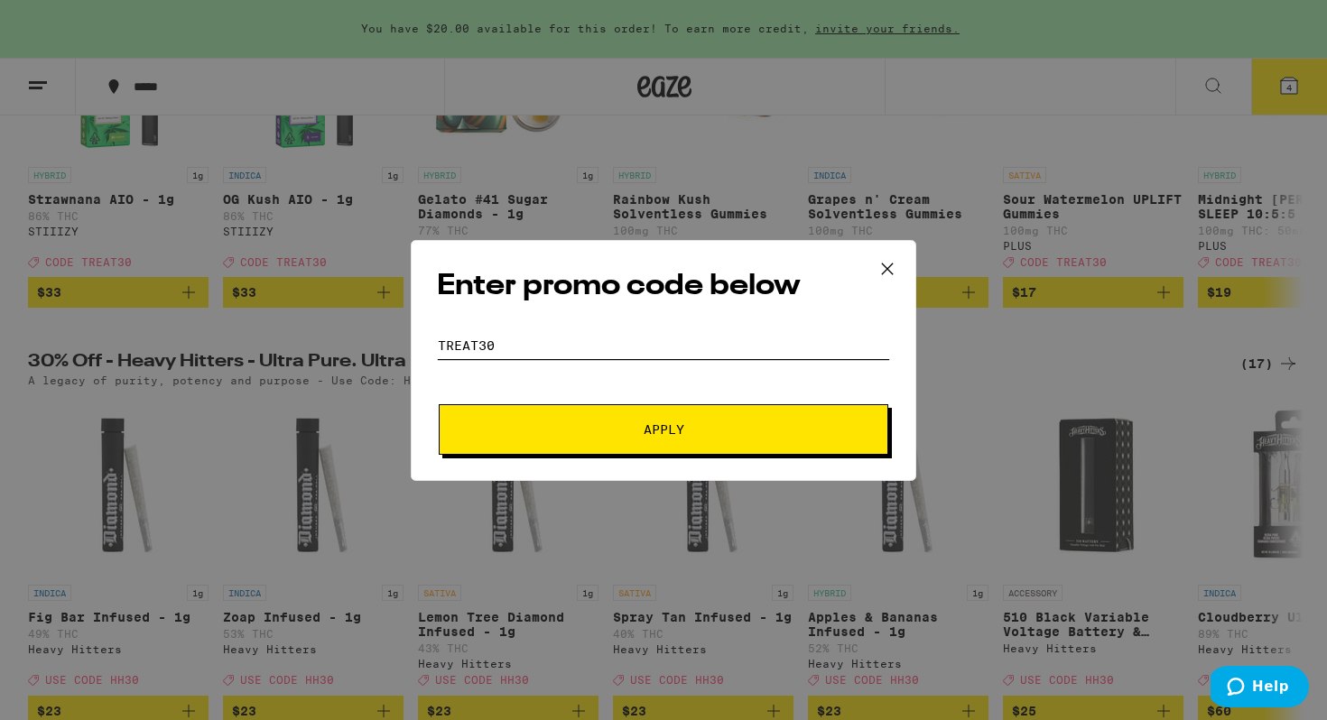
type input "TREAT30"
click at [630, 423] on span "Apply" at bounding box center [663, 429] width 325 height 13
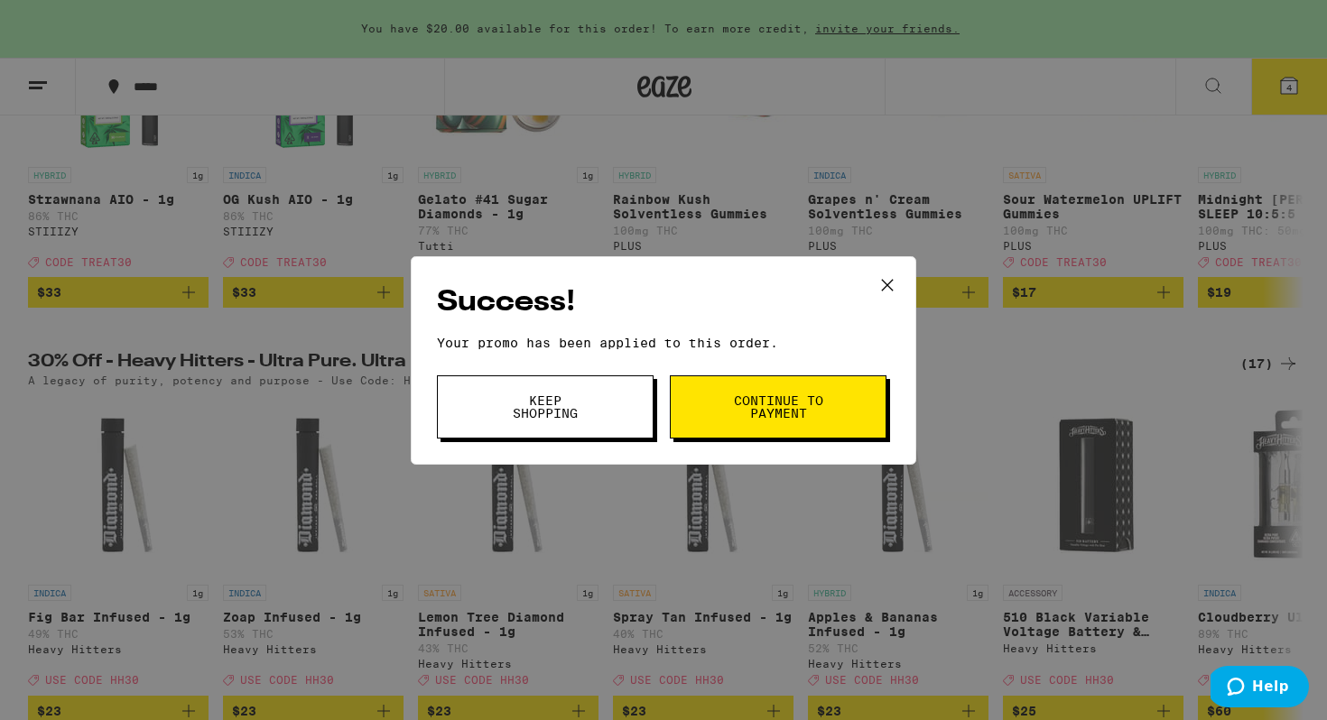
click at [727, 401] on button "Continue to payment" at bounding box center [778, 407] width 217 height 63
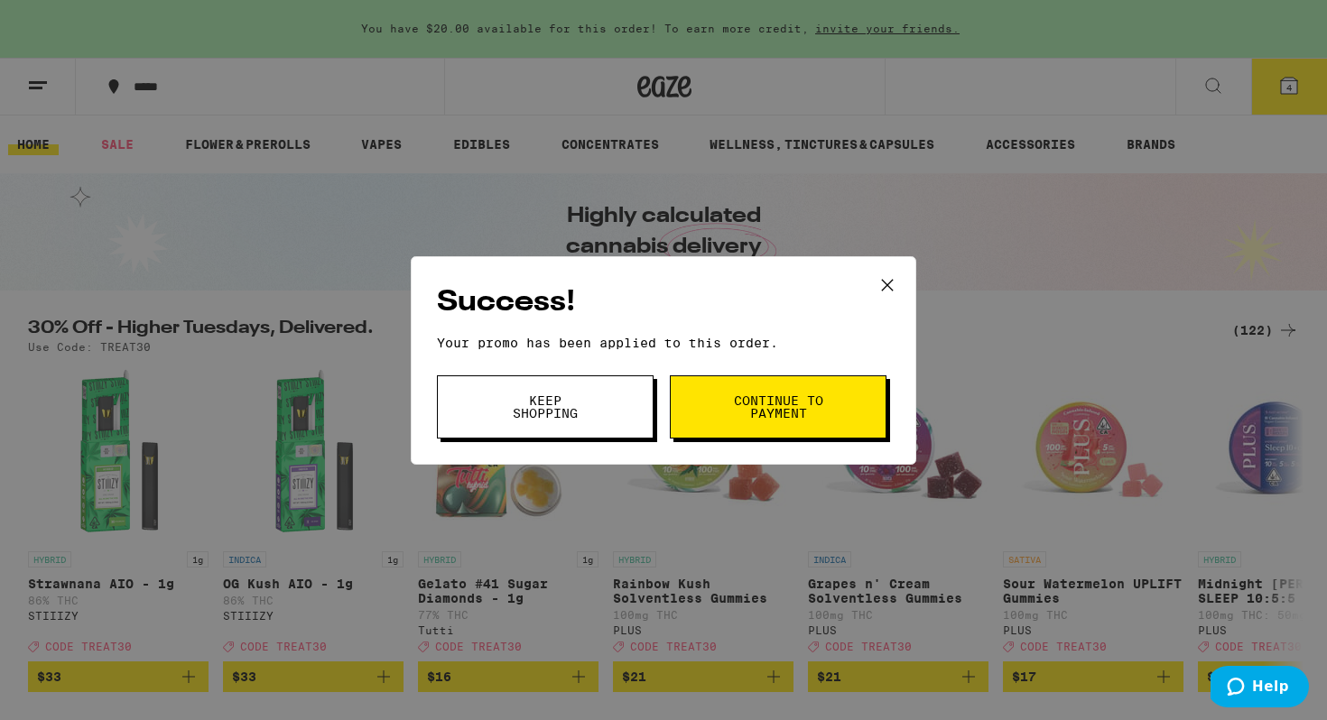
click at [463, 408] on button "Keep Shopping" at bounding box center [545, 407] width 217 height 63
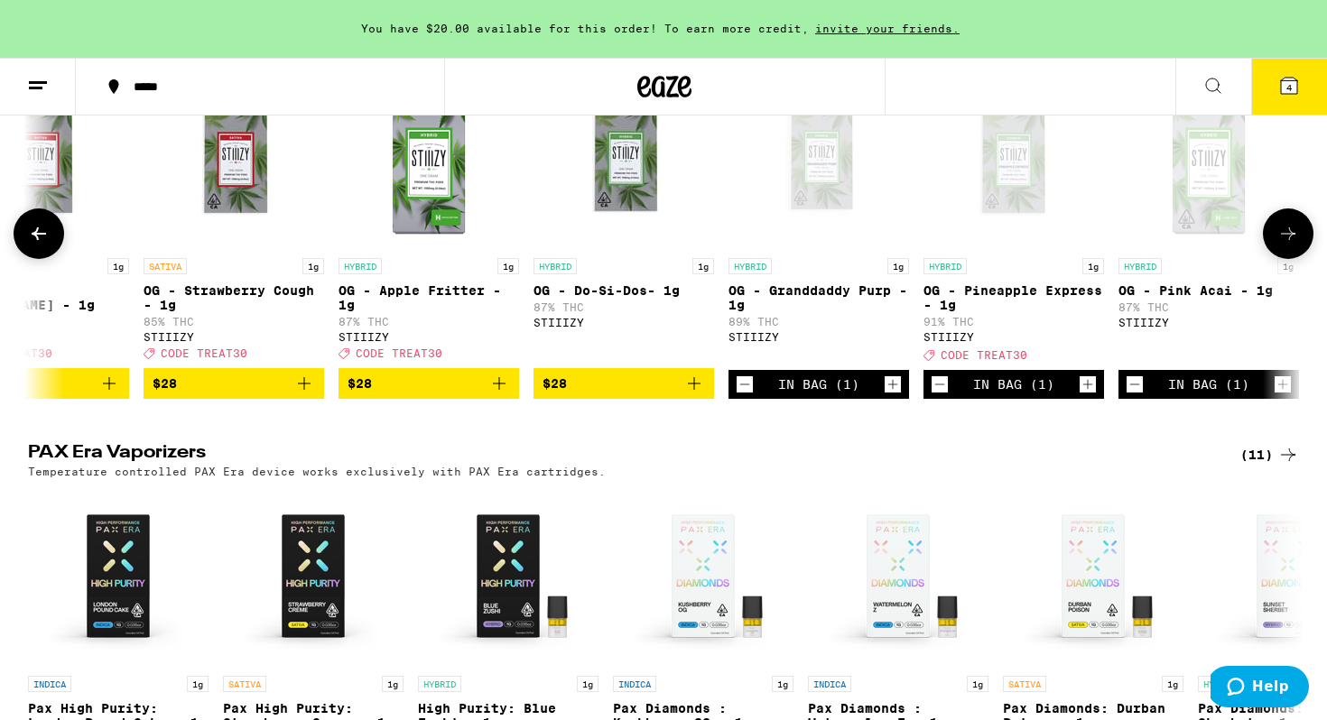
scroll to position [0, 5545]
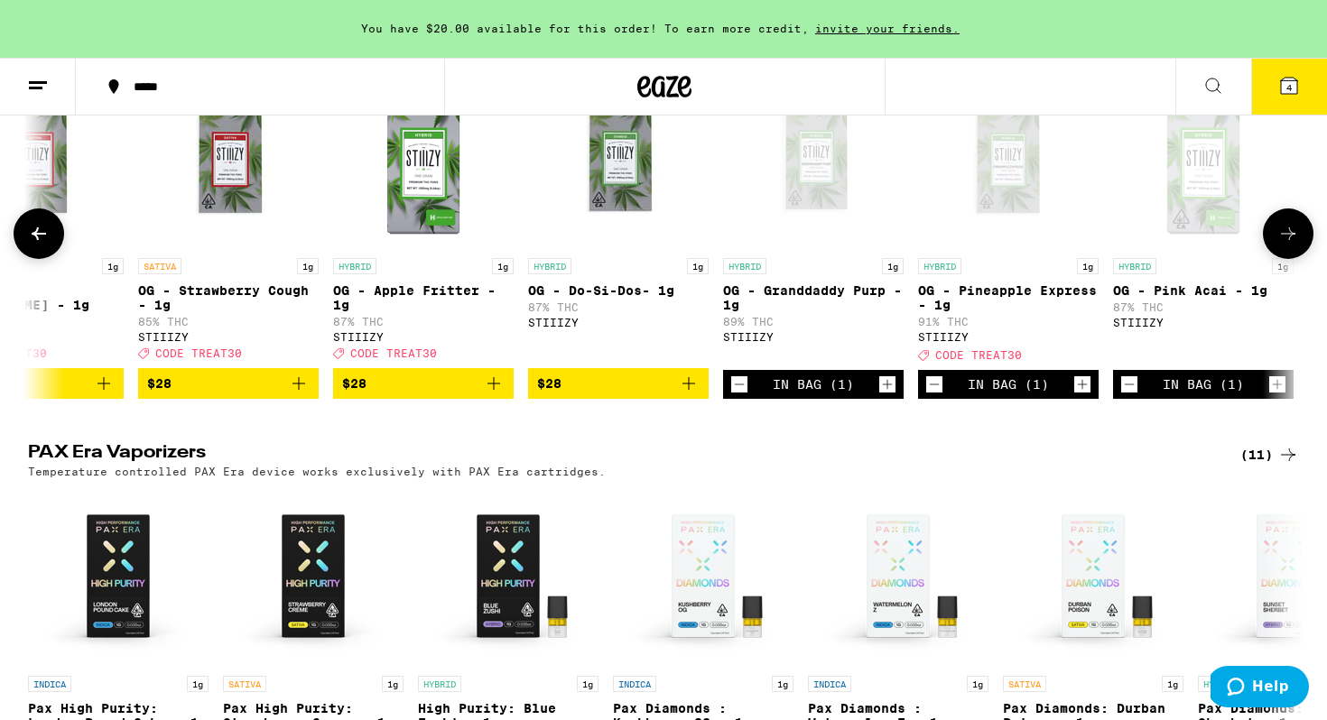
click at [739, 395] on icon "Decrement" at bounding box center [739, 385] width 16 height 22
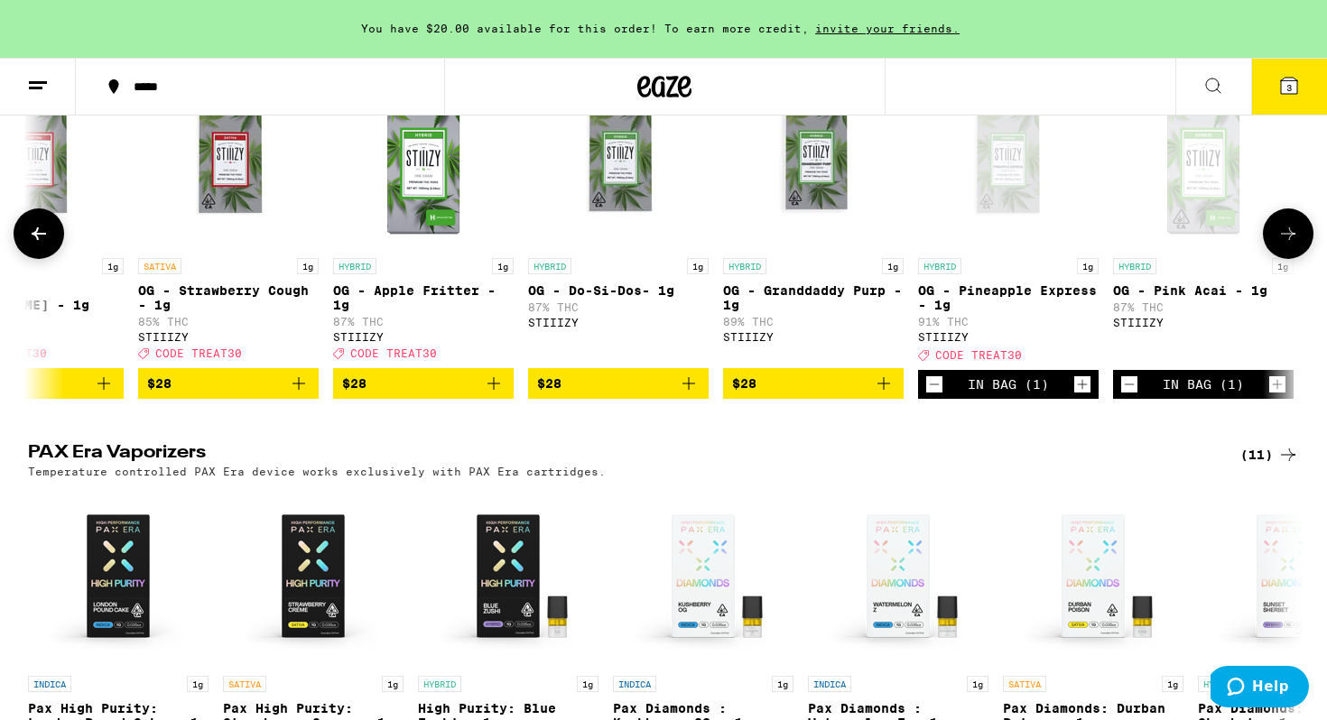
click at [1129, 395] on icon "Decrement" at bounding box center [1129, 385] width 16 height 22
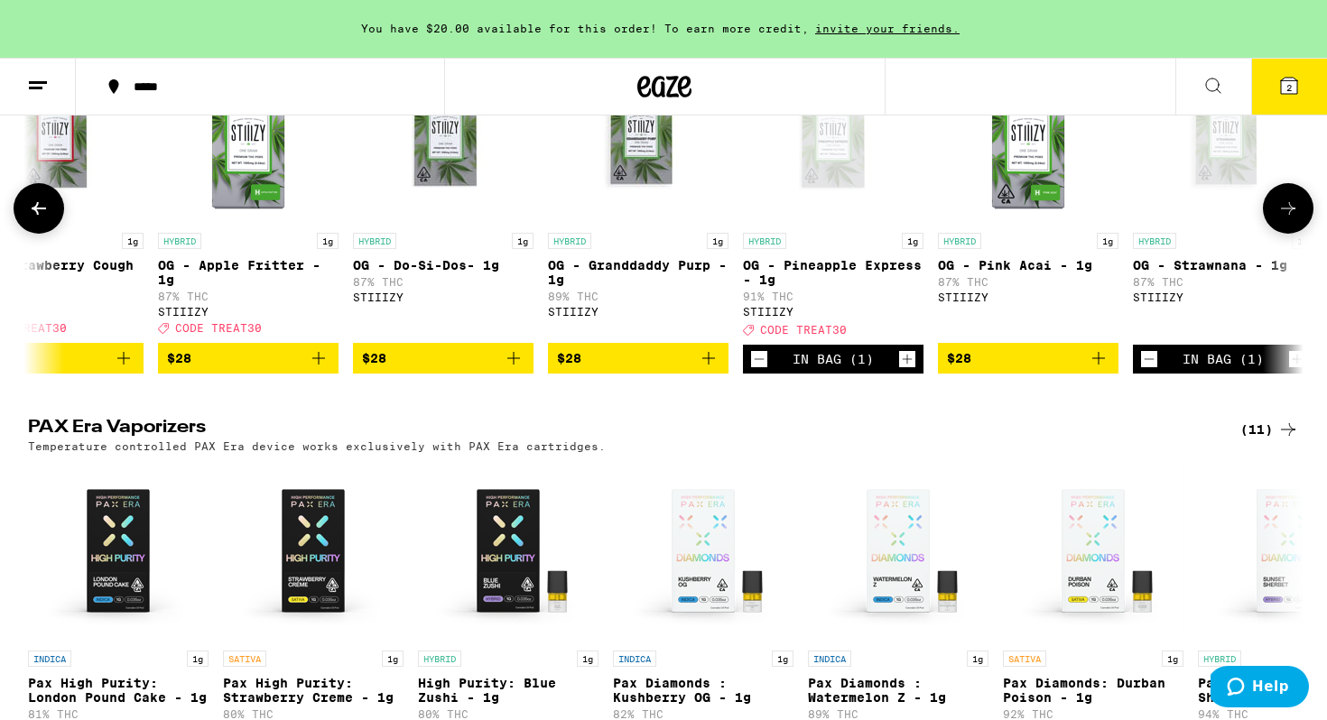
scroll to position [4193, 0]
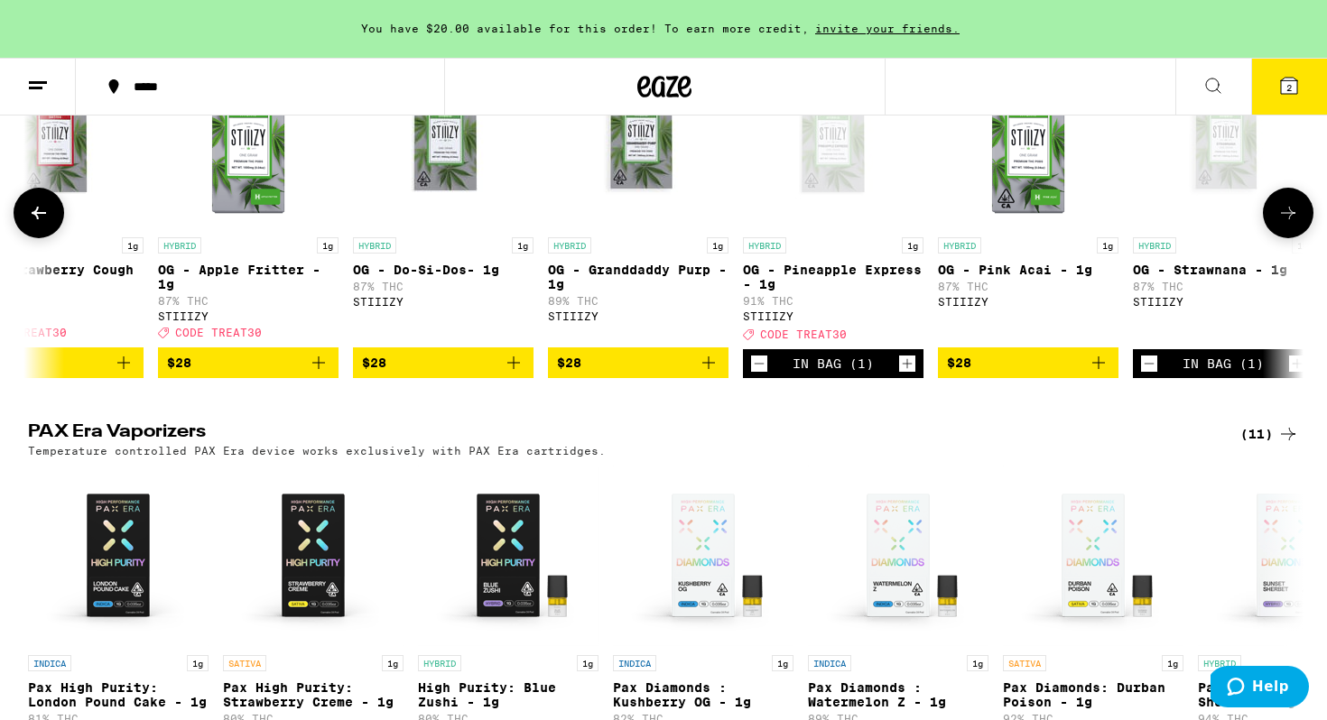
click at [1148, 375] on icon "Decrement" at bounding box center [1149, 364] width 16 height 22
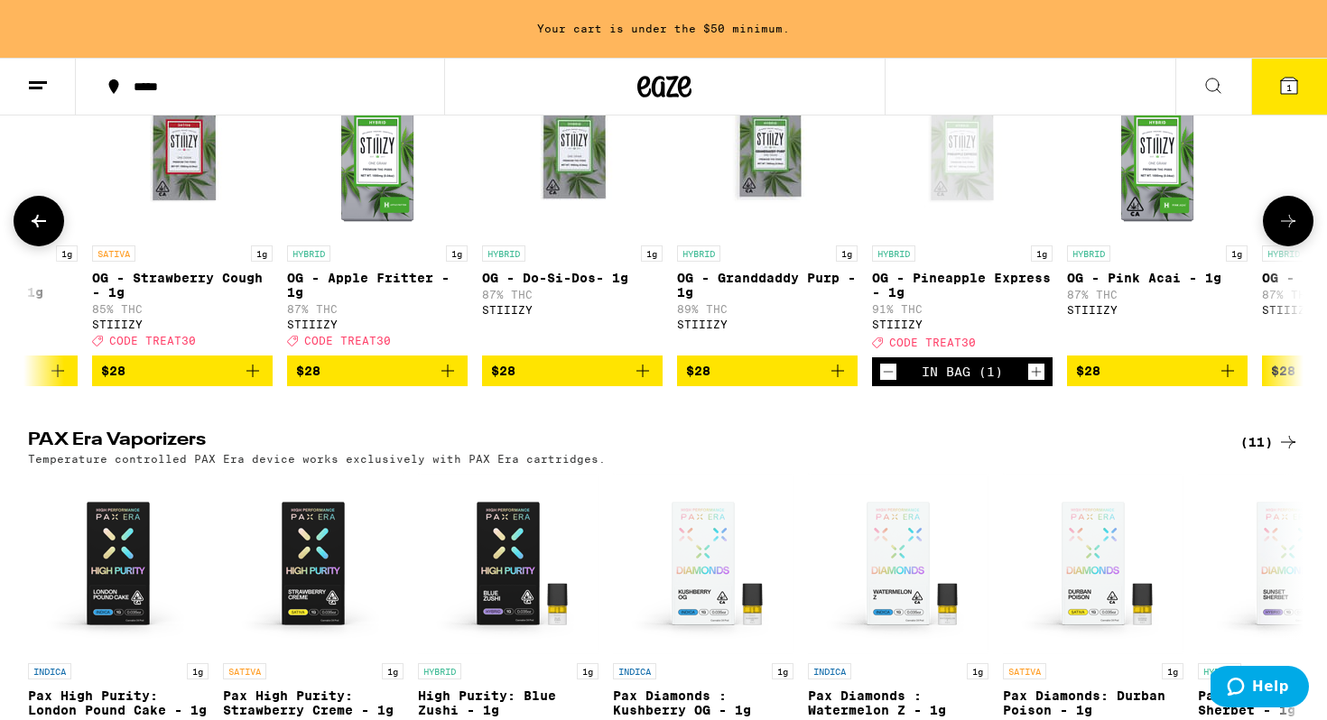
scroll to position [4185, 0]
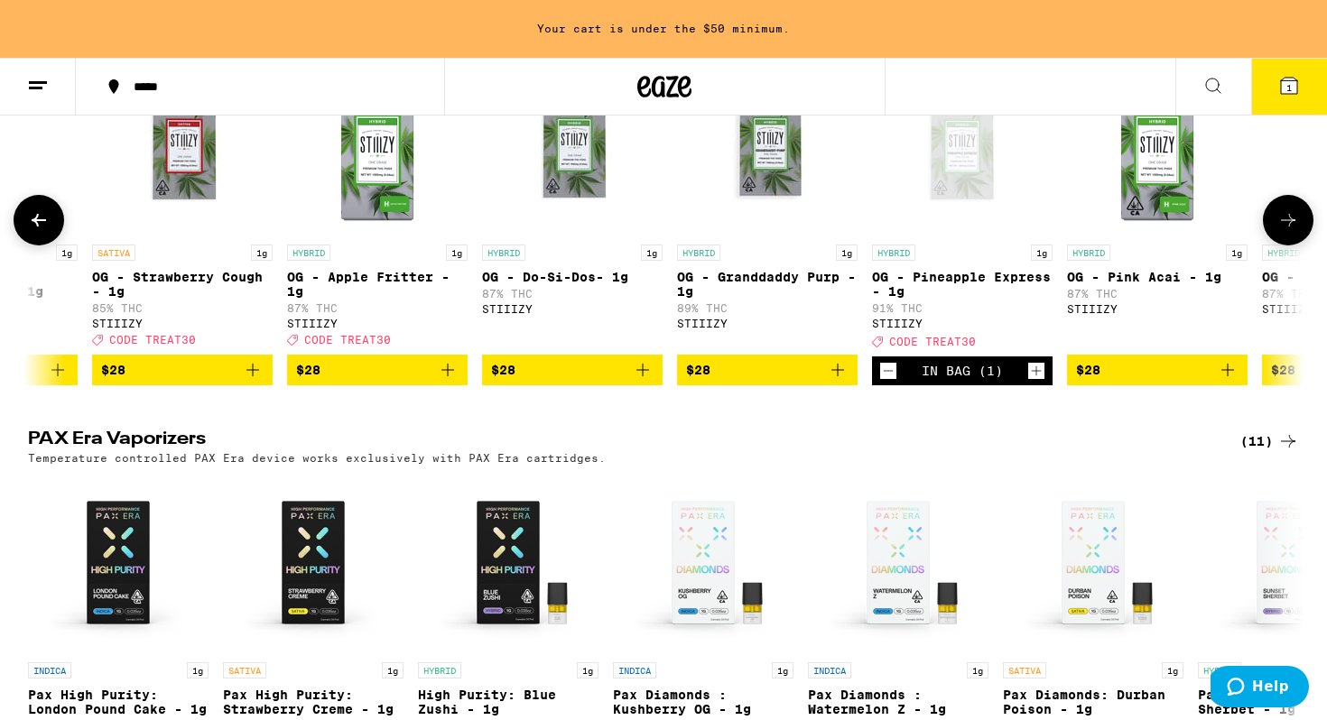
click at [306, 377] on span "$28" at bounding box center [308, 370] width 24 height 14
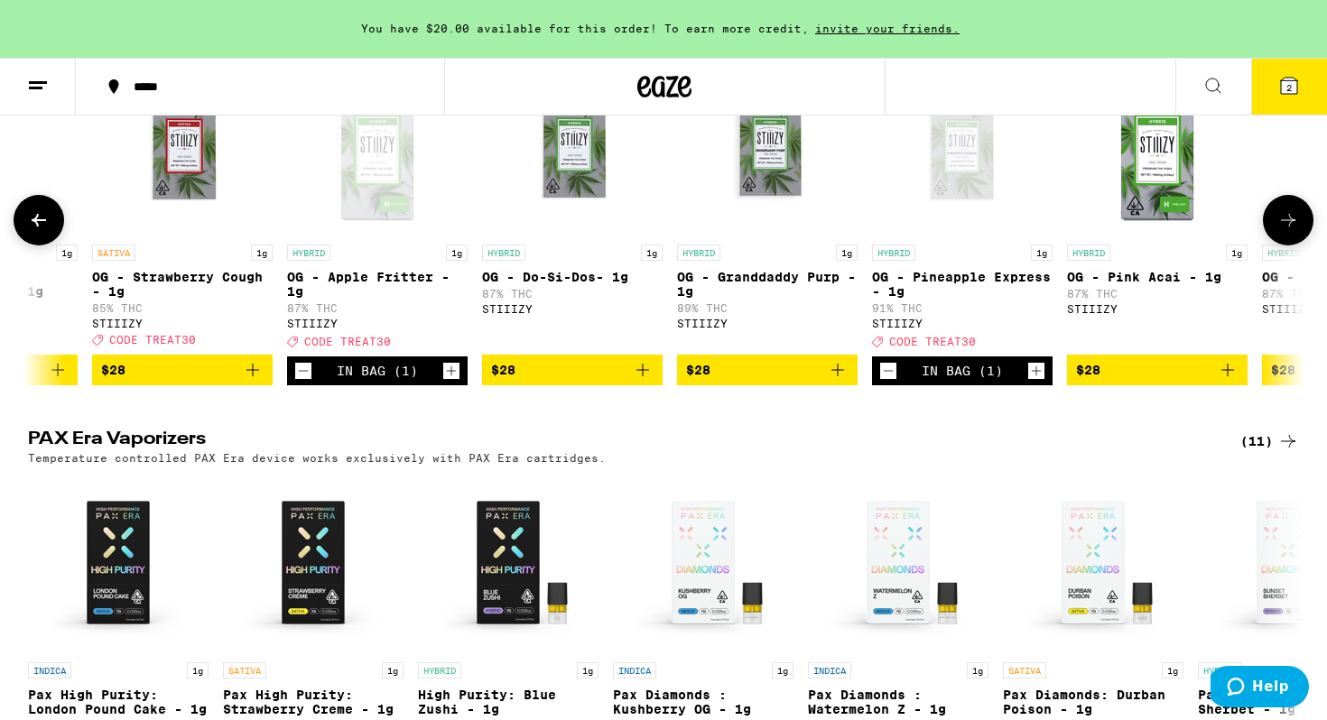
click at [194, 381] on span "$28" at bounding box center [182, 370] width 163 height 22
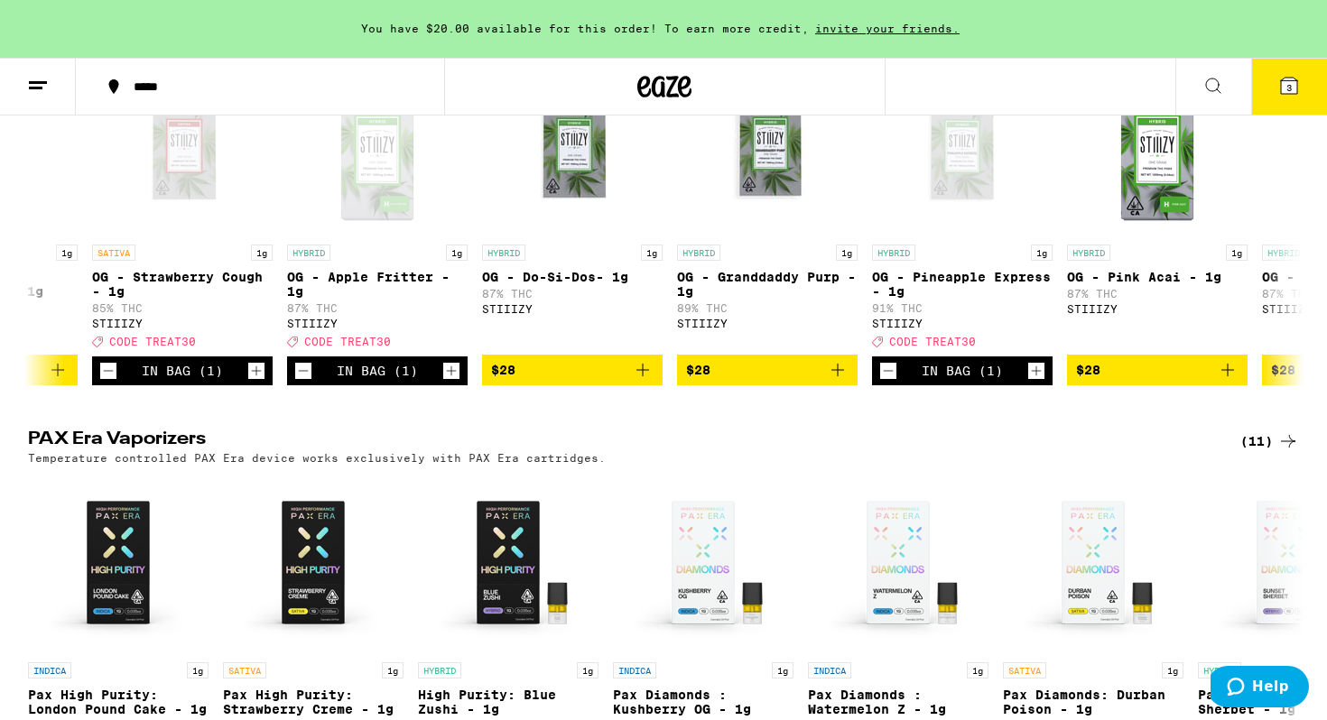
click at [1287, 84] on span "3" at bounding box center [1289, 87] width 5 height 11
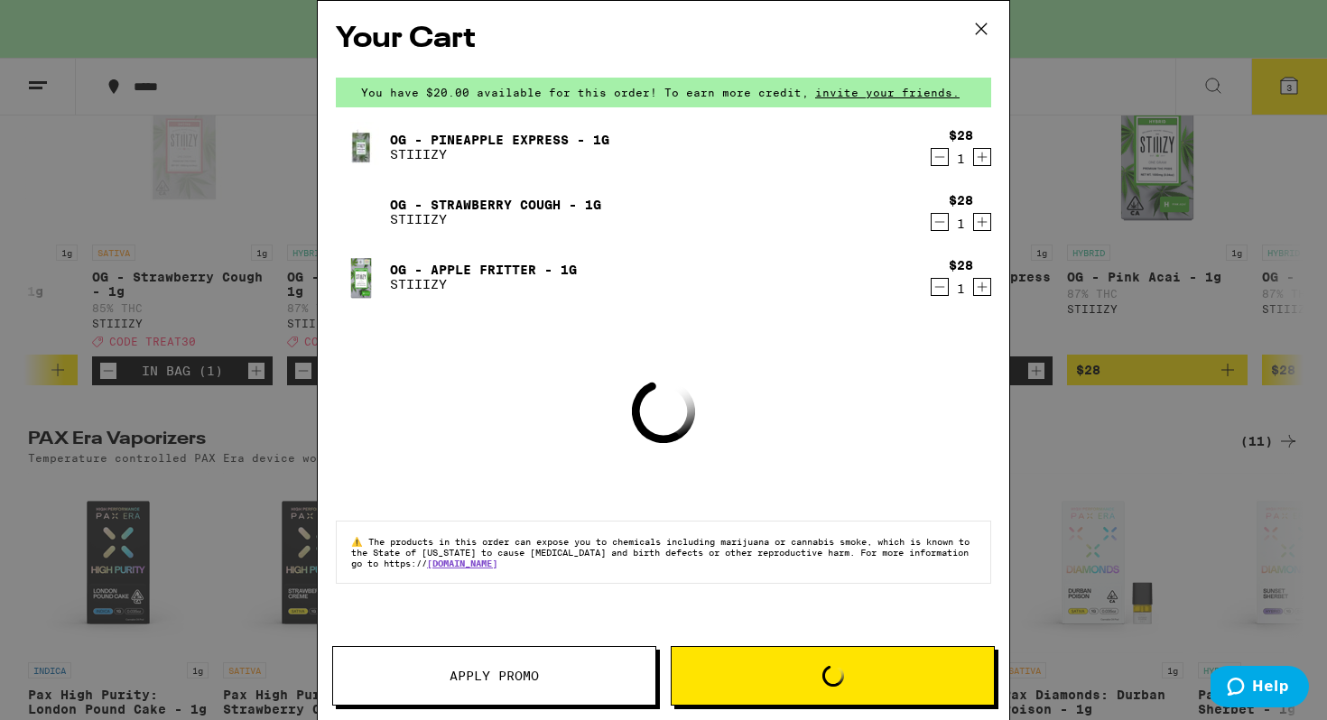
scroll to position [4000, 0]
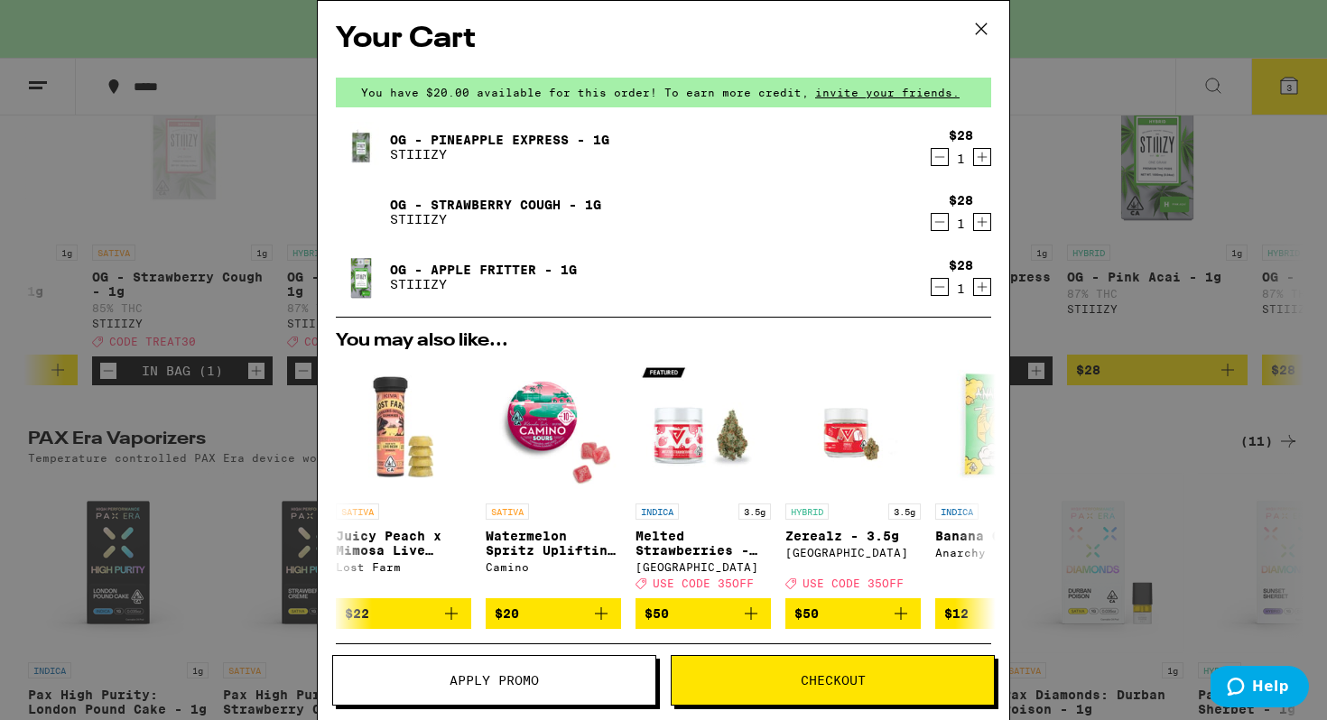
click at [595, 674] on span "Apply Promo" at bounding box center [494, 680] width 322 height 13
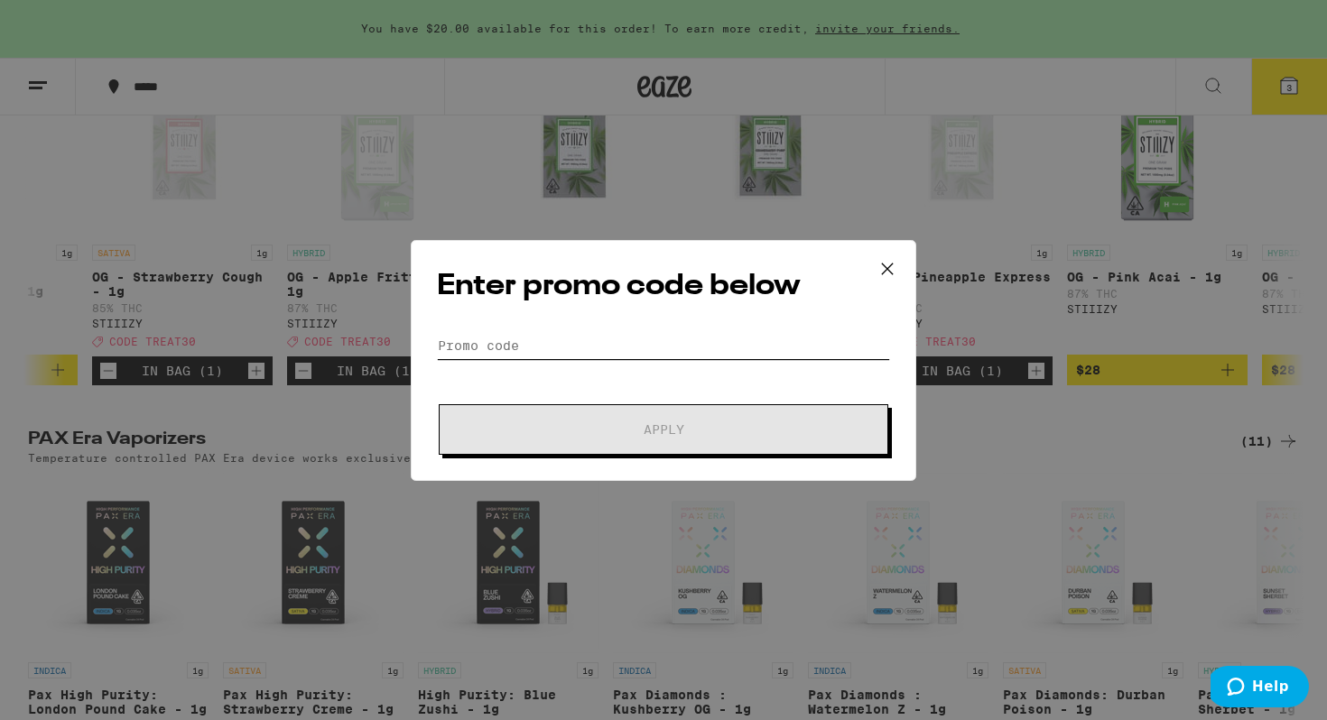
click at [590, 354] on input "Promo Code" at bounding box center [663, 345] width 453 height 27
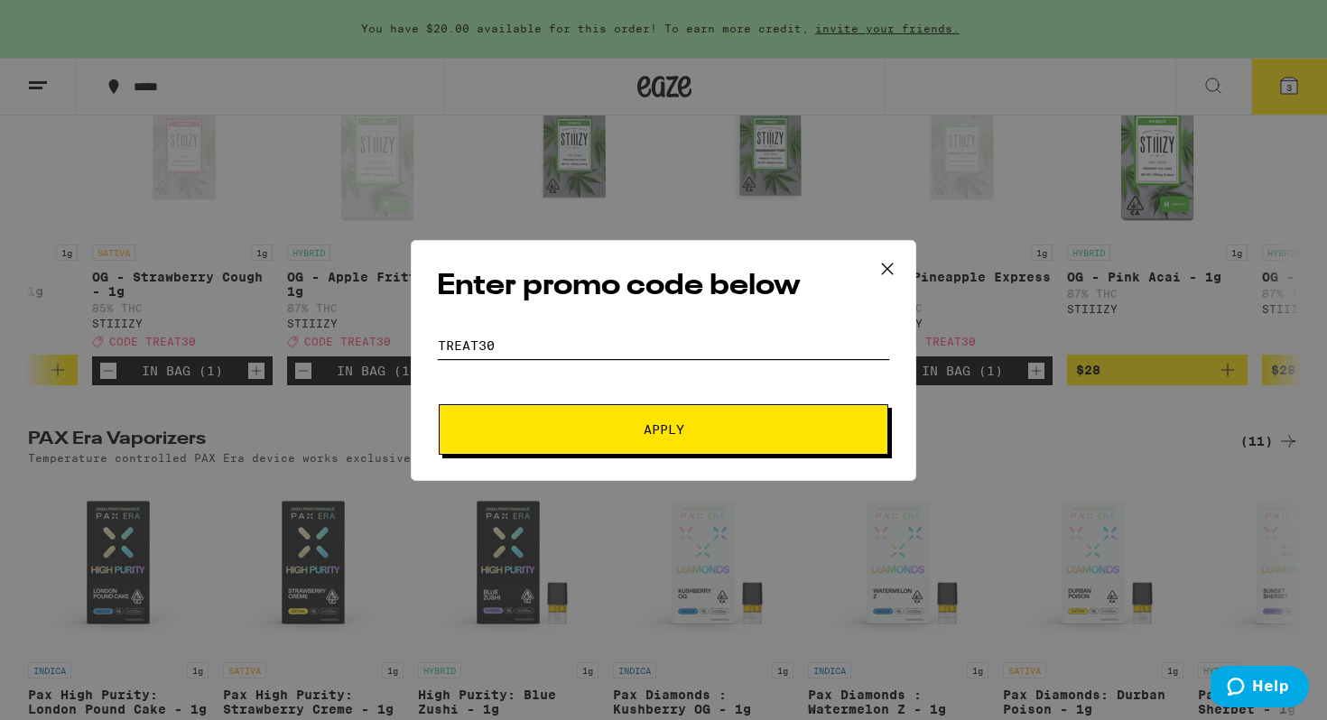
type input "TREAT30"
click at [627, 425] on span "Apply" at bounding box center [663, 429] width 325 height 13
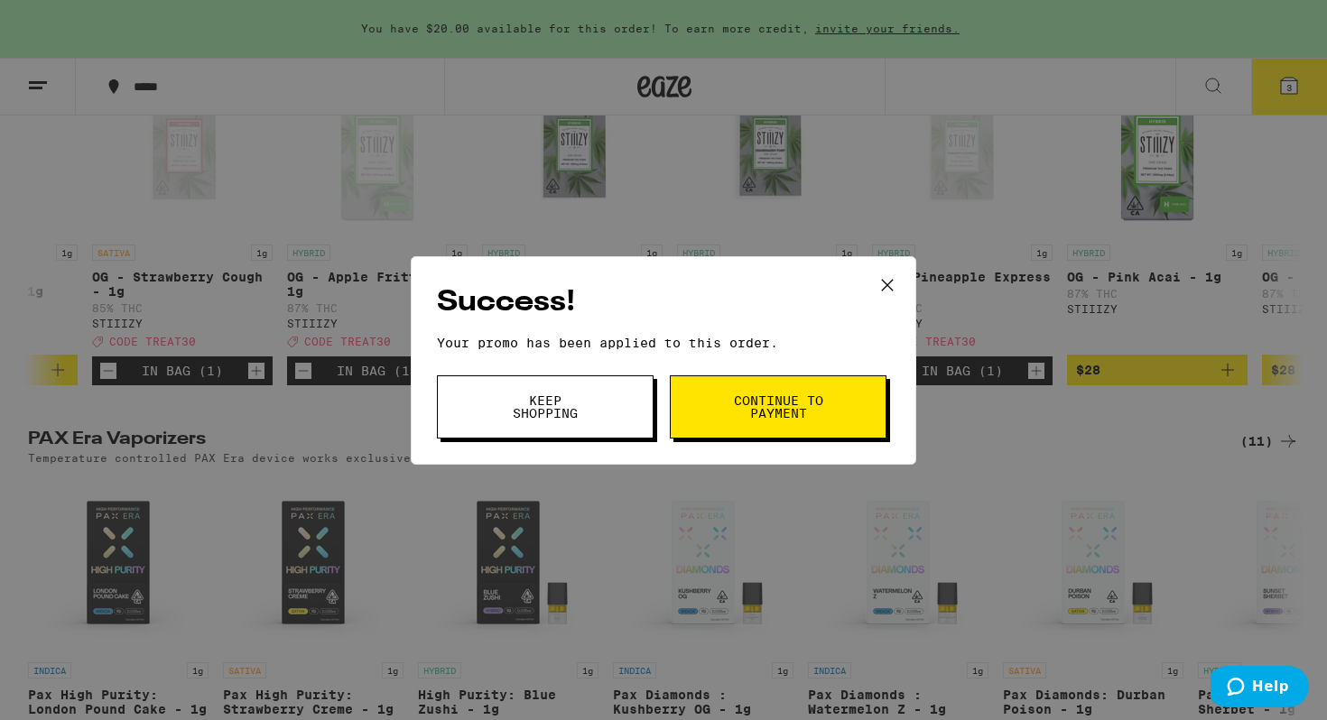
click at [766, 403] on span "Continue to payment" at bounding box center [778, 407] width 92 height 25
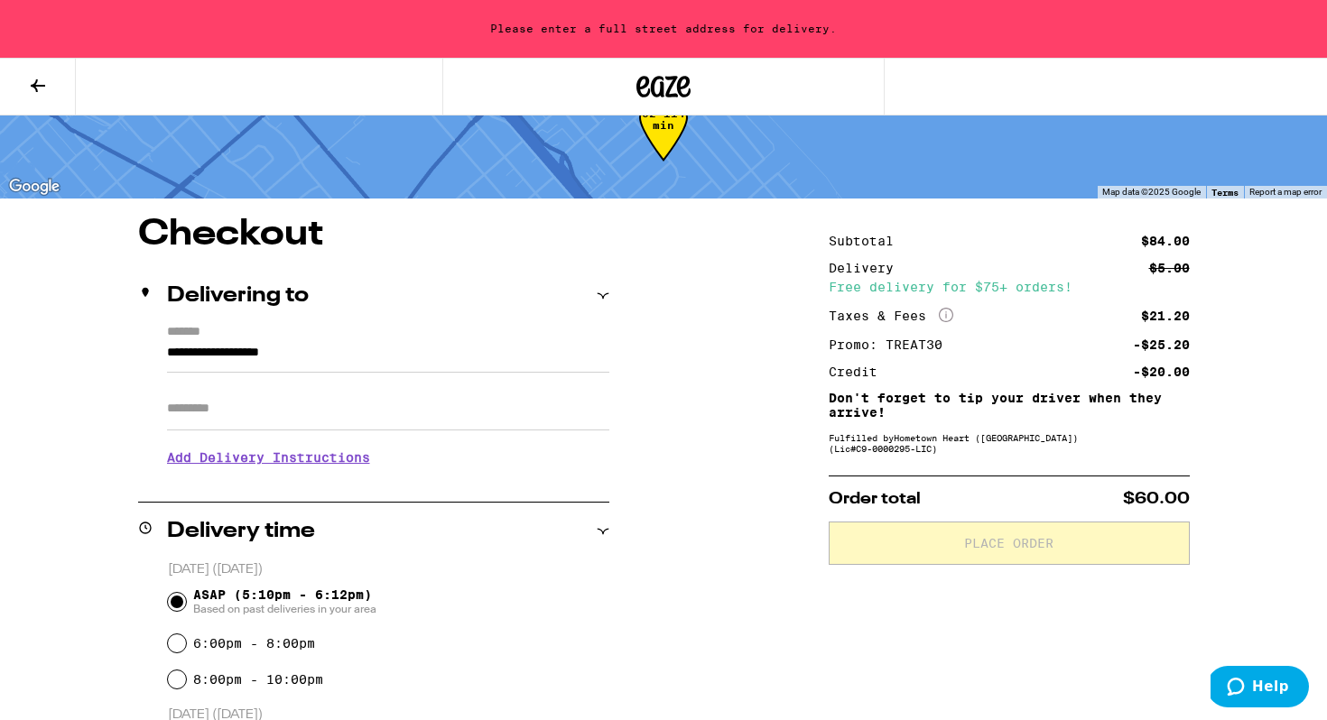
scroll to position [57, 0]
